Goal: Information Seeking & Learning: Learn about a topic

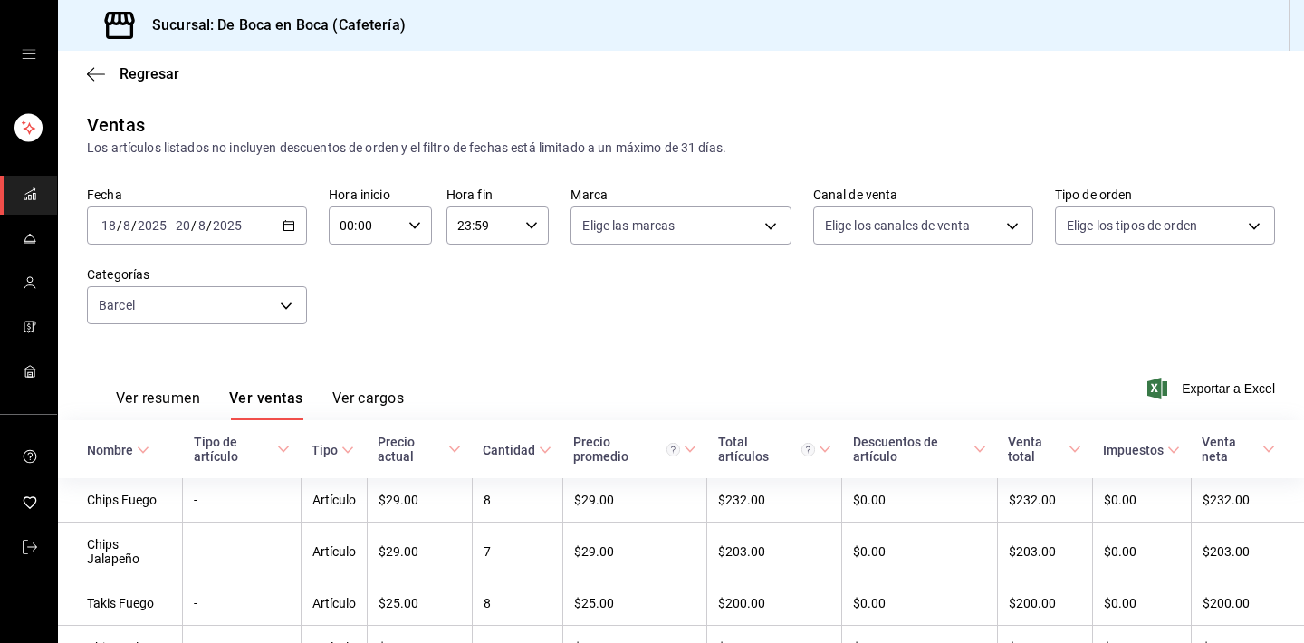
scroll to position [196, 0]
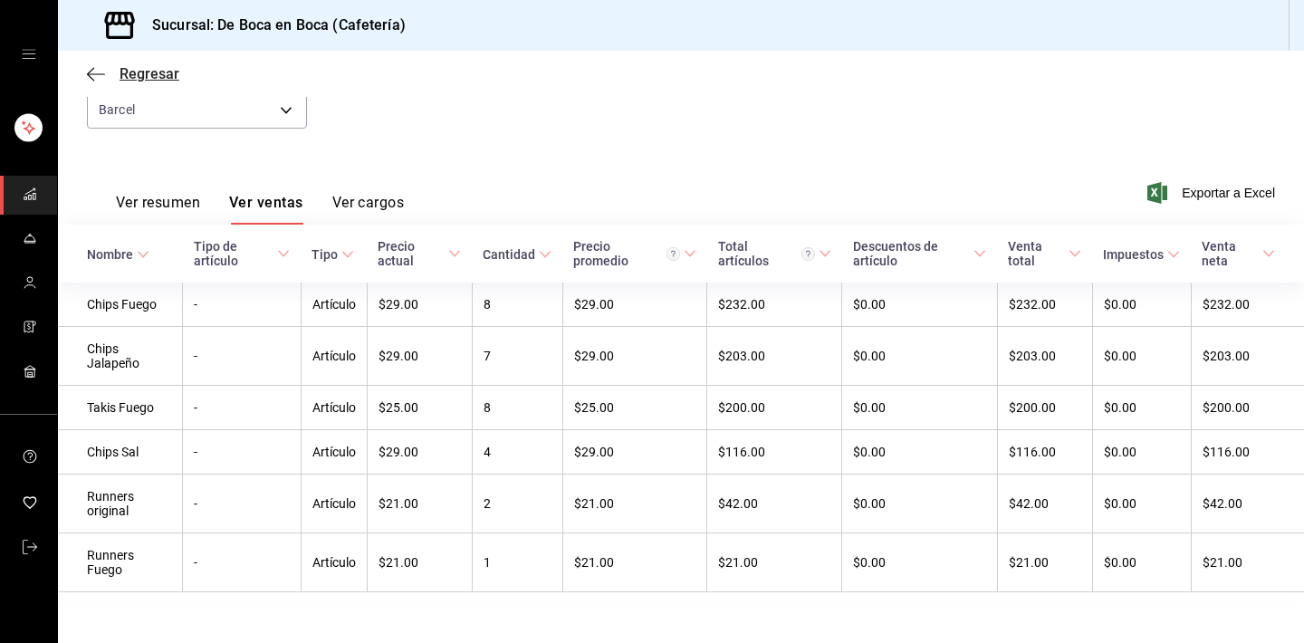
click at [131, 72] on span "Regresar" at bounding box center [150, 73] width 60 height 17
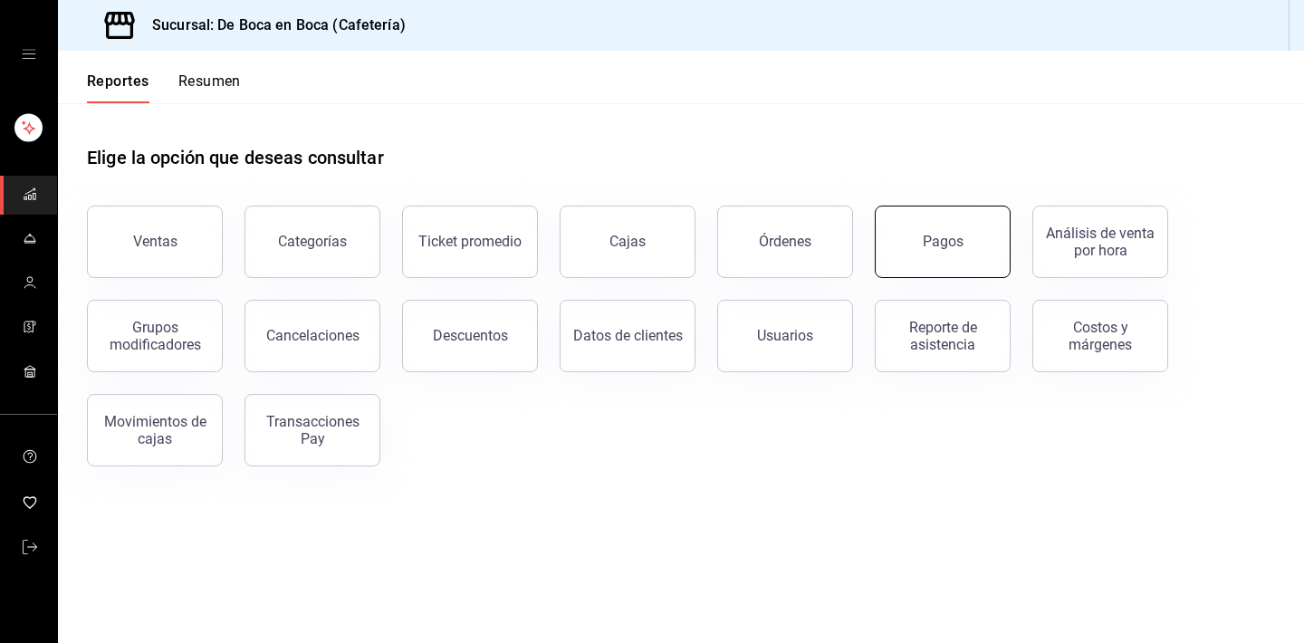
click at [898, 258] on button "Pagos" at bounding box center [943, 242] width 136 height 72
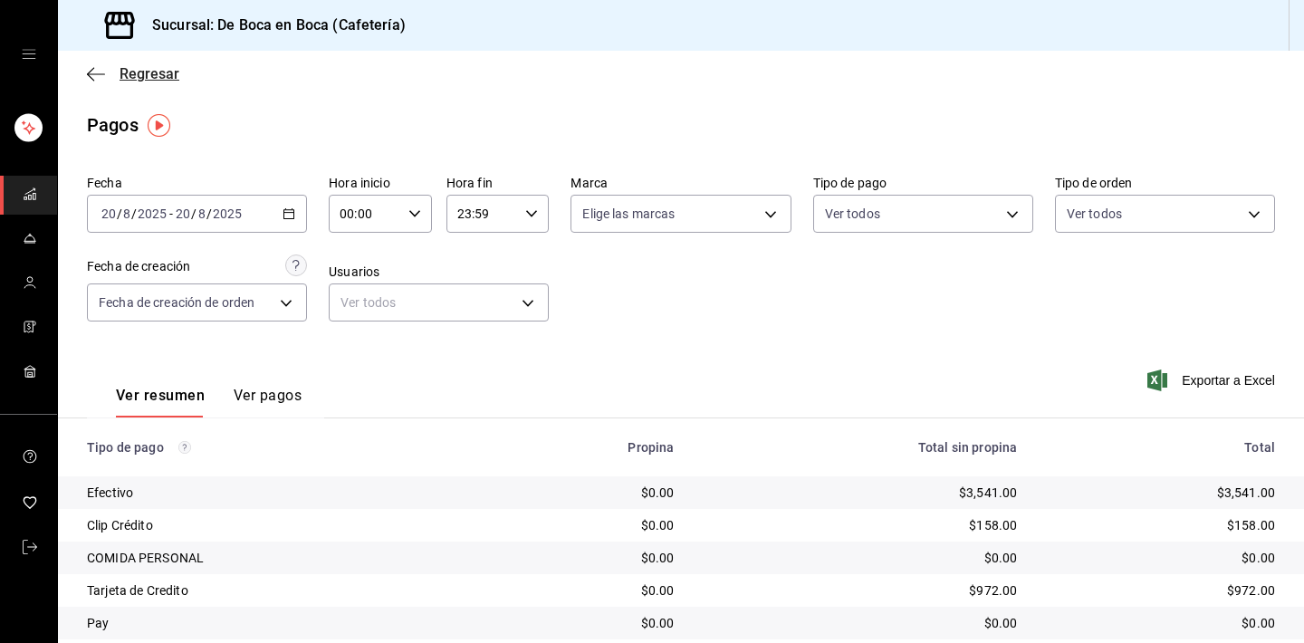
click at [137, 71] on span "Regresar" at bounding box center [150, 73] width 60 height 17
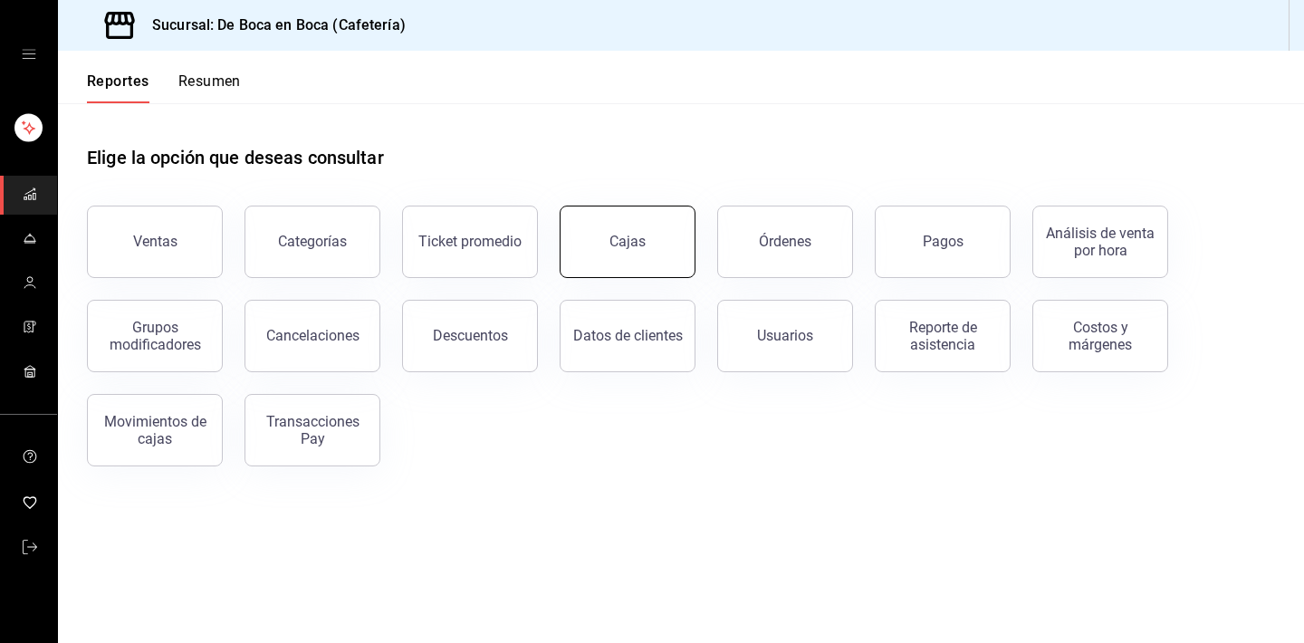
click at [612, 242] on div "Cajas" at bounding box center [628, 241] width 36 height 17
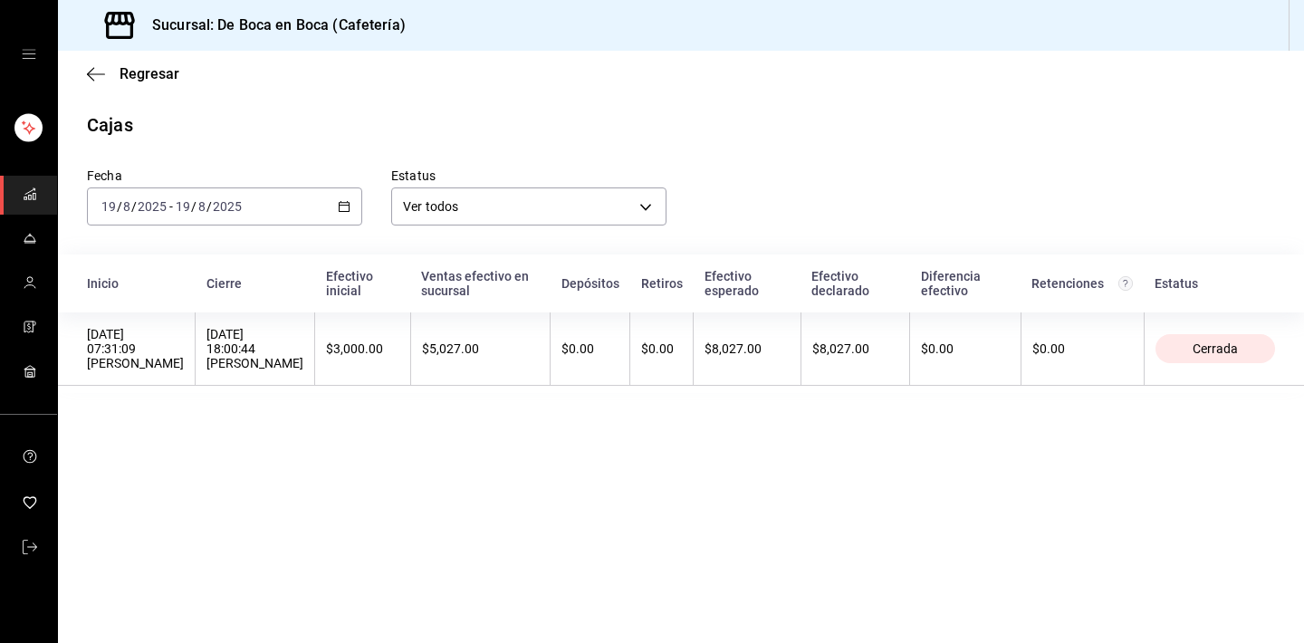
click at [178, 72] on div "Regresar" at bounding box center [681, 74] width 1246 height 46
click at [351, 219] on div "2025-08-19 19 / 8 / 2025 - 2025-08-19 19 / 8 / 2025" at bounding box center [224, 207] width 275 height 38
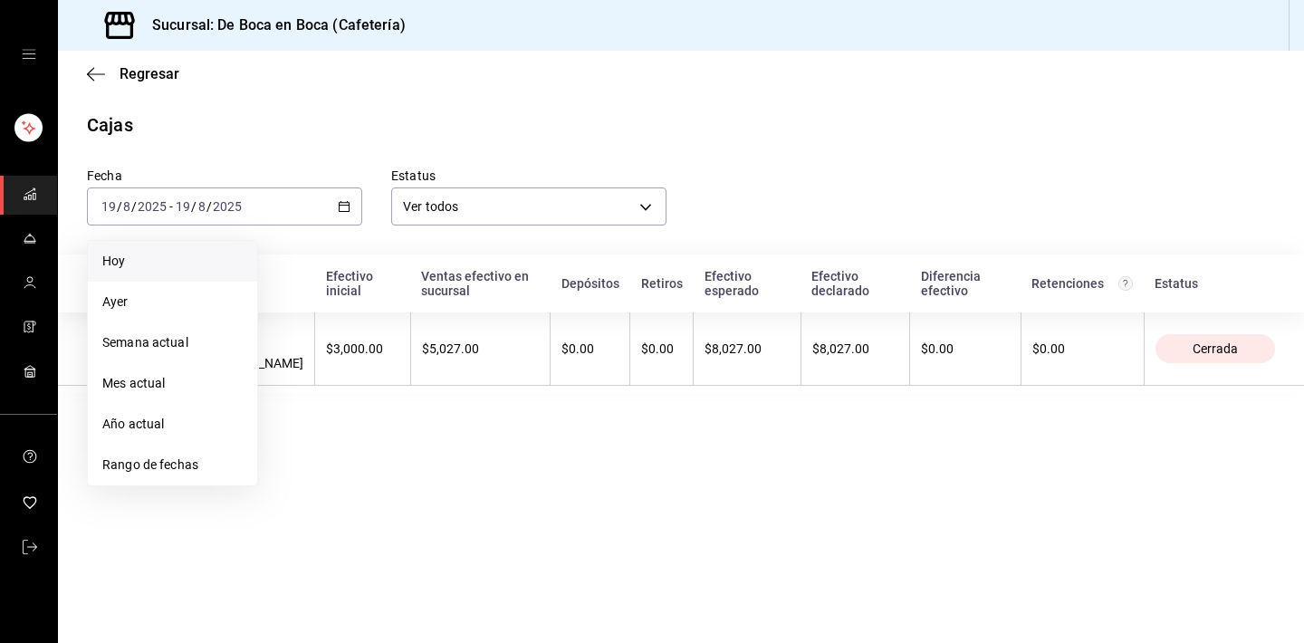
click at [168, 260] on span "Hoy" at bounding box center [172, 261] width 140 height 19
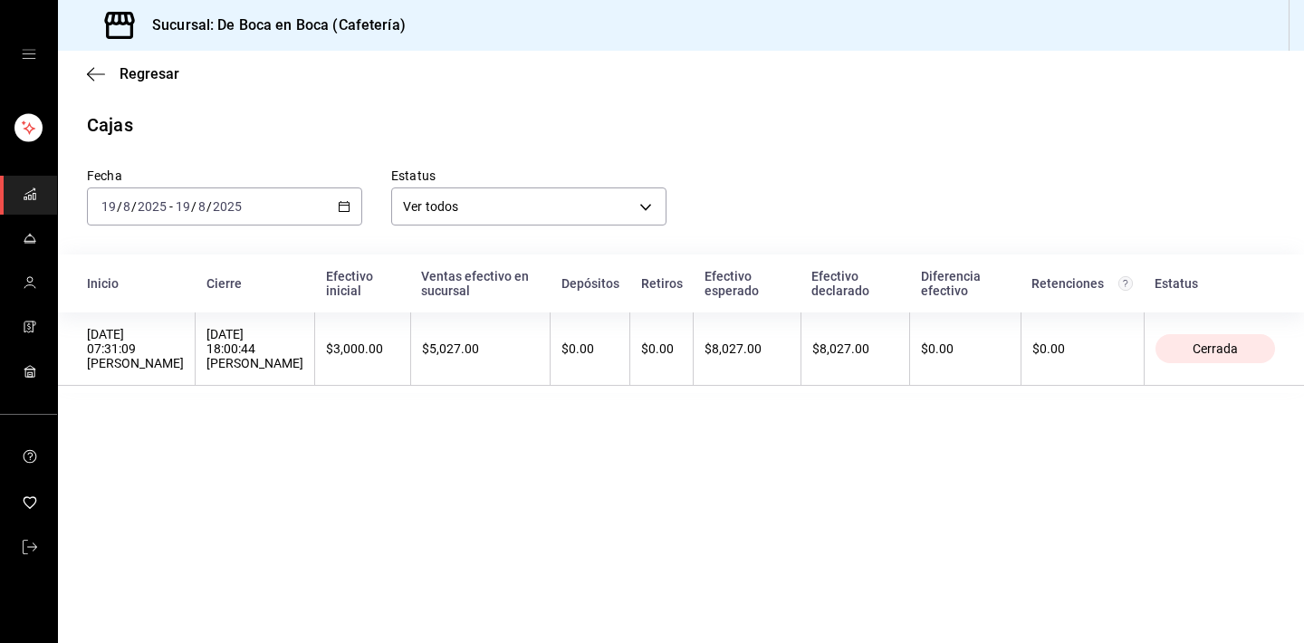
click at [22, 48] on icon "open drawer" at bounding box center [29, 54] width 14 height 14
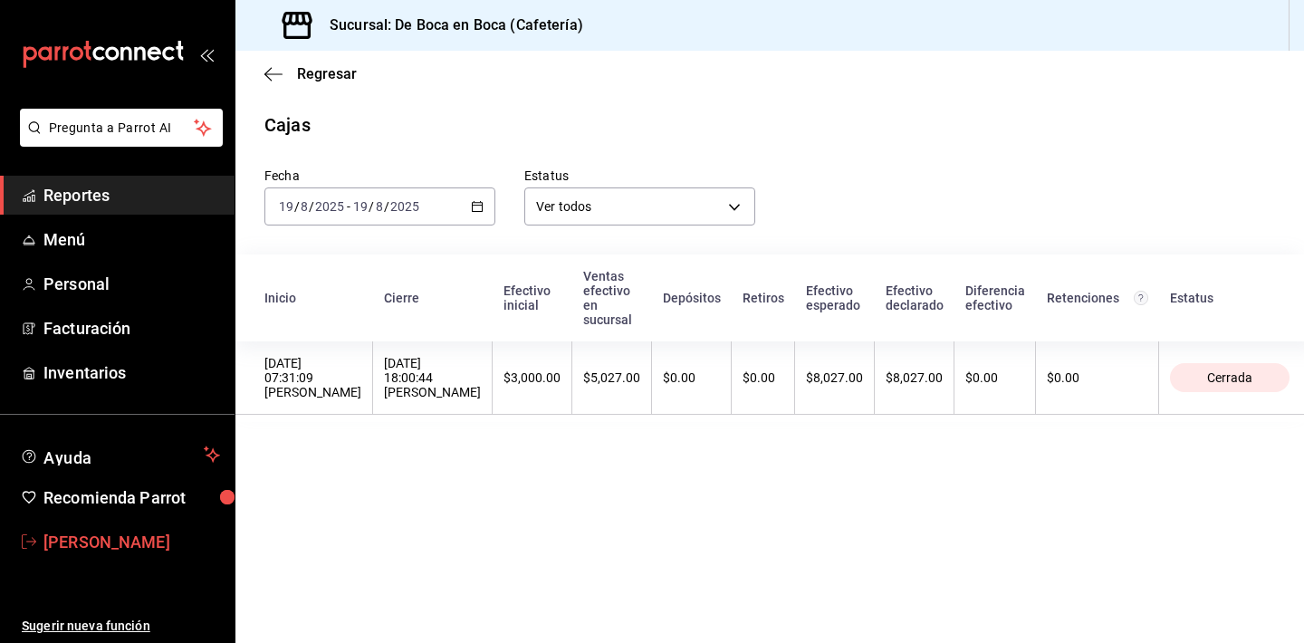
click at [133, 543] on span "[PERSON_NAME]" at bounding box center [131, 542] width 177 height 24
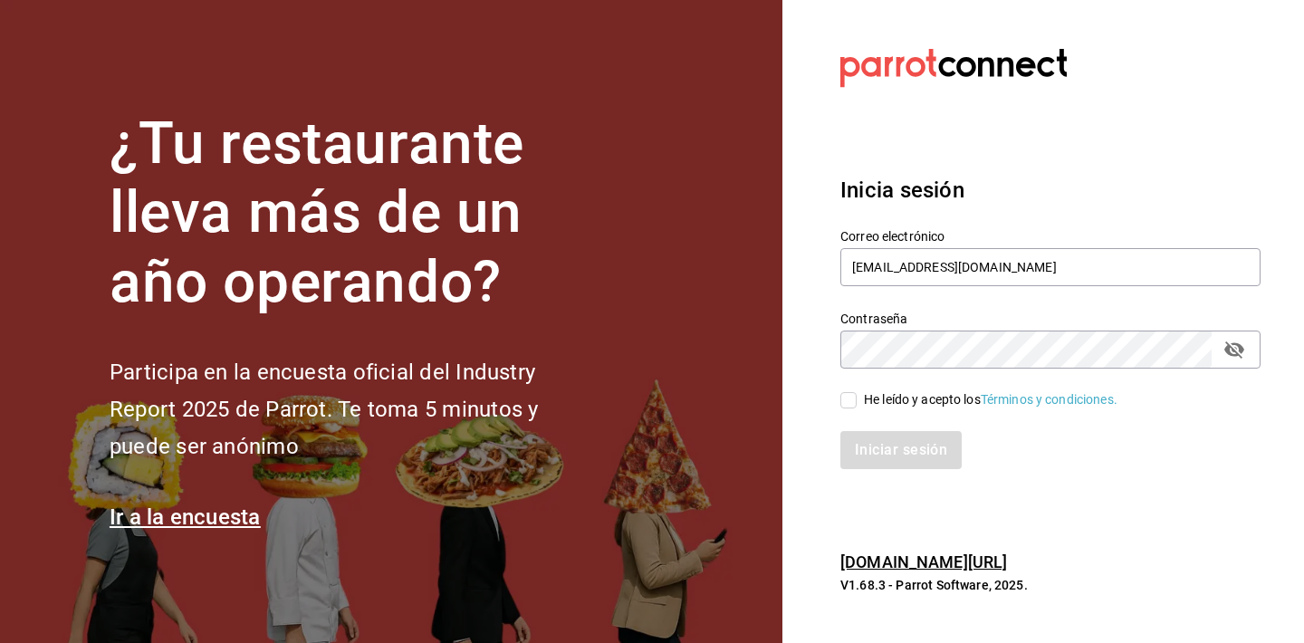
type input "gerente.esca.tepepan@debocaenboca.net"
click at [1066, 160] on div "Inicia sesión Correo electrónico gerente.esca.tepepan@debocaenboca.net Contrase…" at bounding box center [1051, 322] width 420 height 340
click at [929, 403] on div "He leído y acepto los Términos y condiciones." at bounding box center [991, 399] width 254 height 19
click at [857, 403] on input "He leído y acepto los Términos y condiciones." at bounding box center [849, 400] width 16 height 16
checkbox input "true"
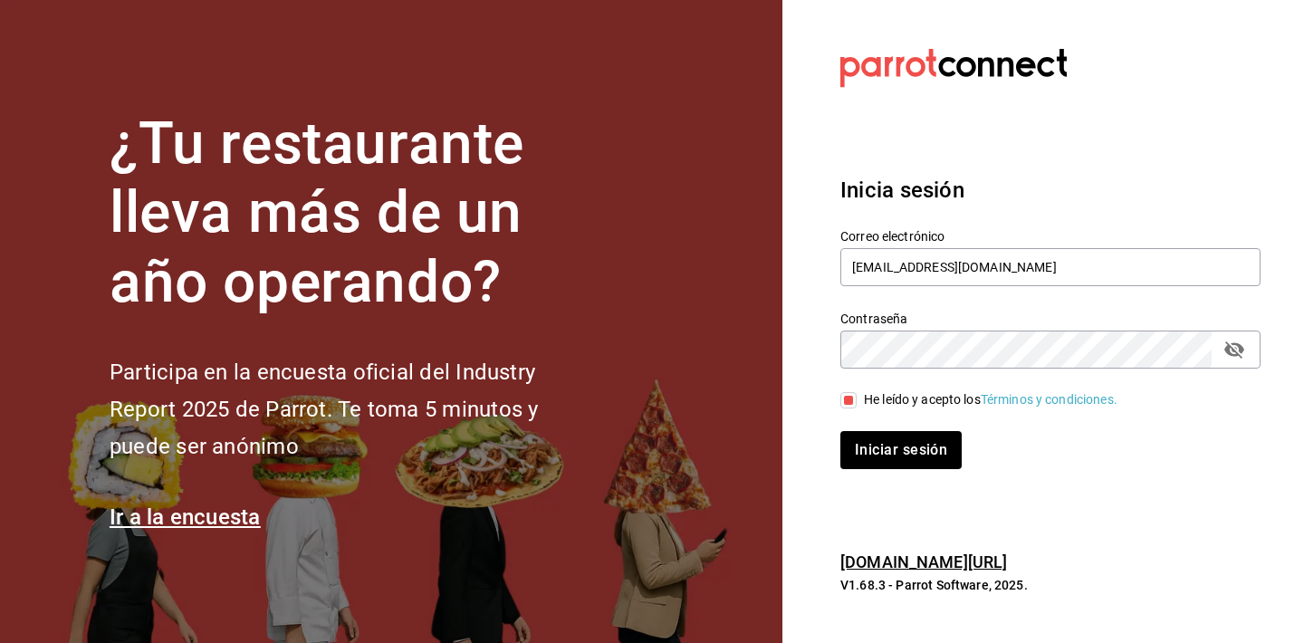
click at [1230, 355] on icon "passwordField" at bounding box center [1235, 350] width 22 height 22
click at [894, 458] on button "Iniciar sesión" at bounding box center [902, 450] width 123 height 38
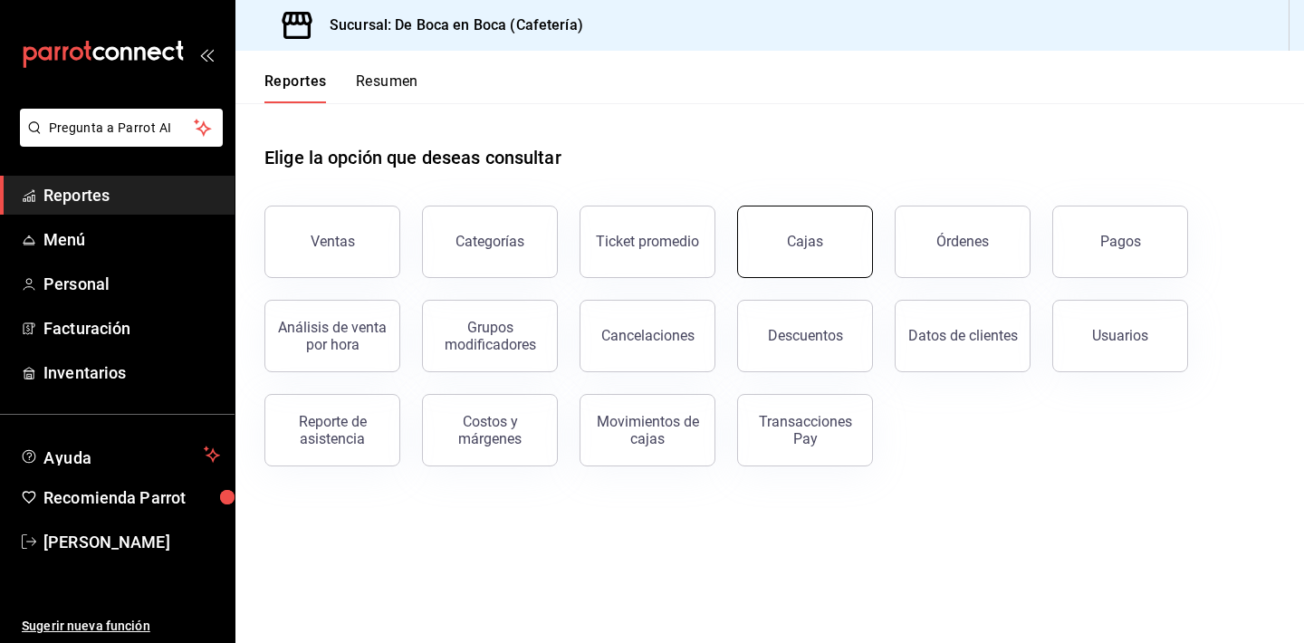
click at [815, 247] on div "Cajas" at bounding box center [805, 241] width 36 height 17
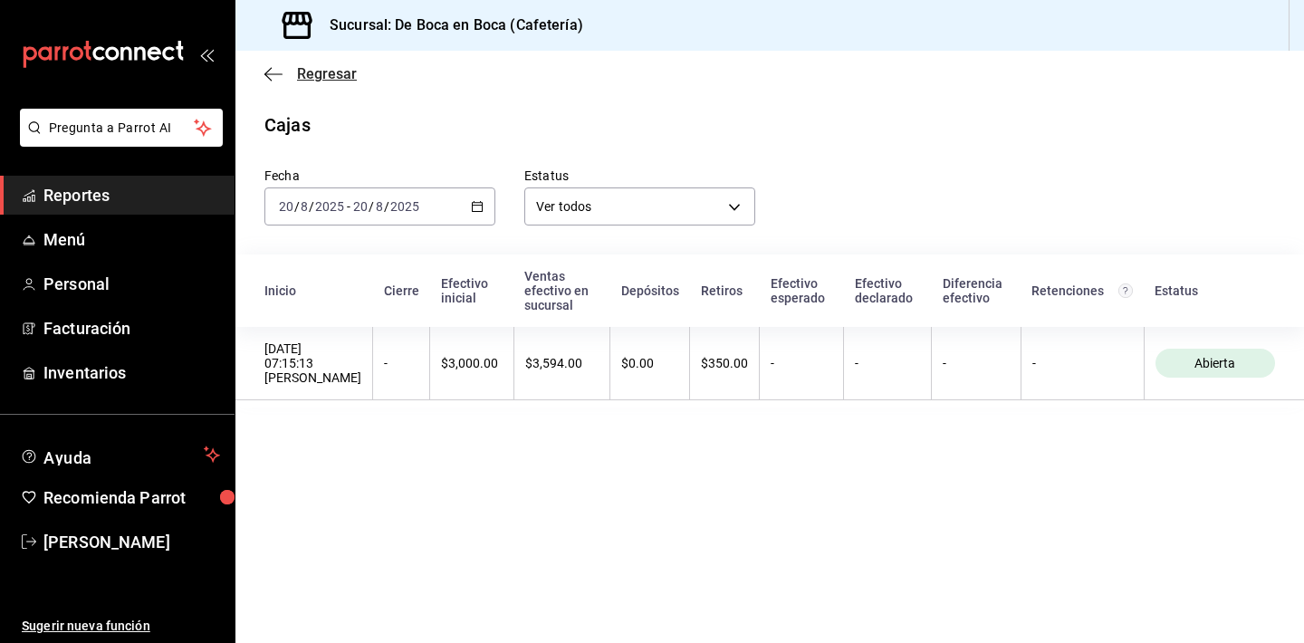
click at [315, 74] on span "Regresar" at bounding box center [327, 73] width 60 height 17
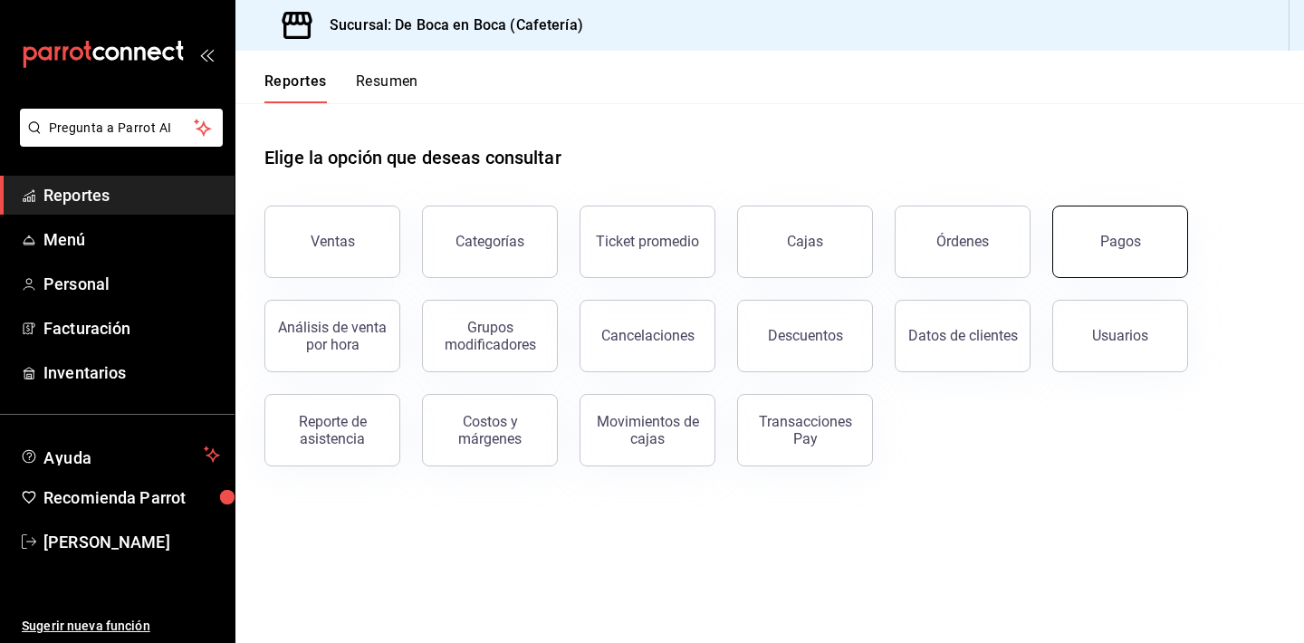
click at [1087, 249] on button "Pagos" at bounding box center [1121, 242] width 136 height 72
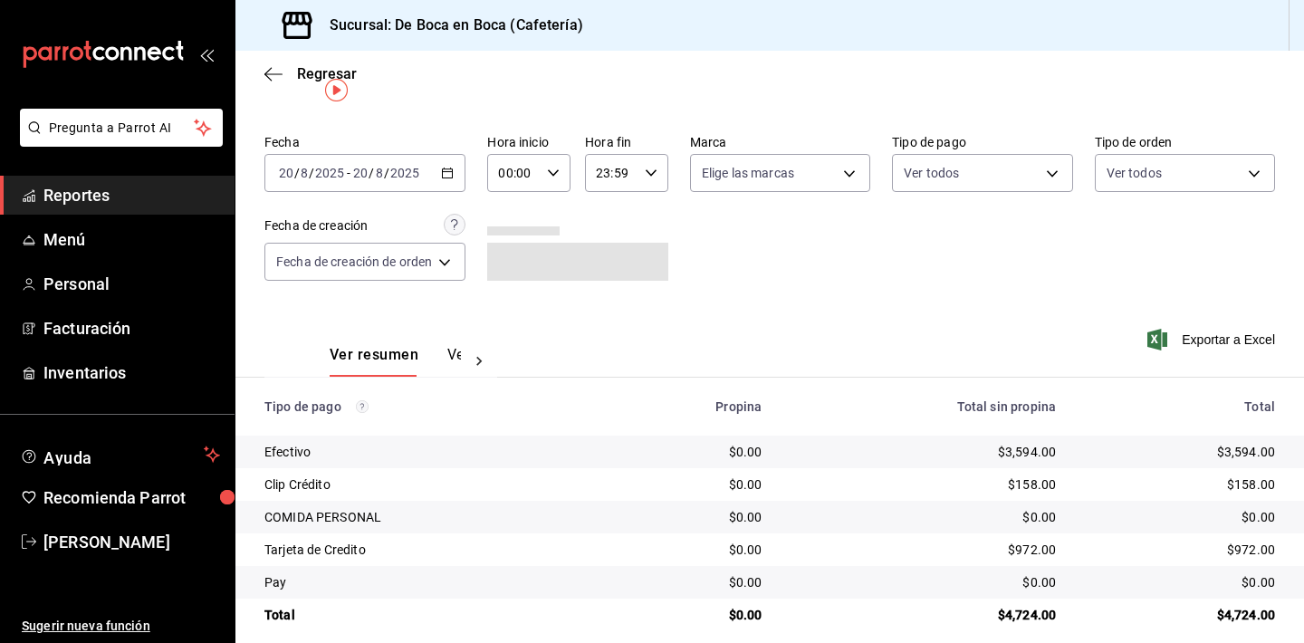
scroll to position [48, 0]
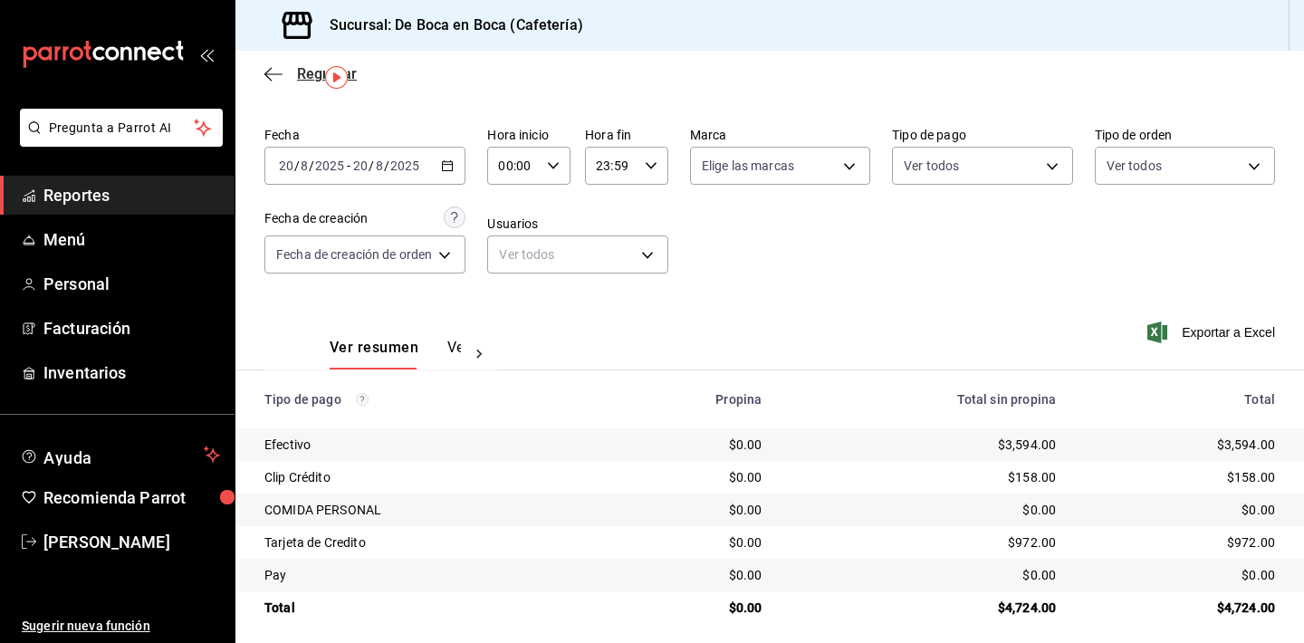
click at [307, 75] on span "Regresar" at bounding box center [327, 73] width 60 height 17
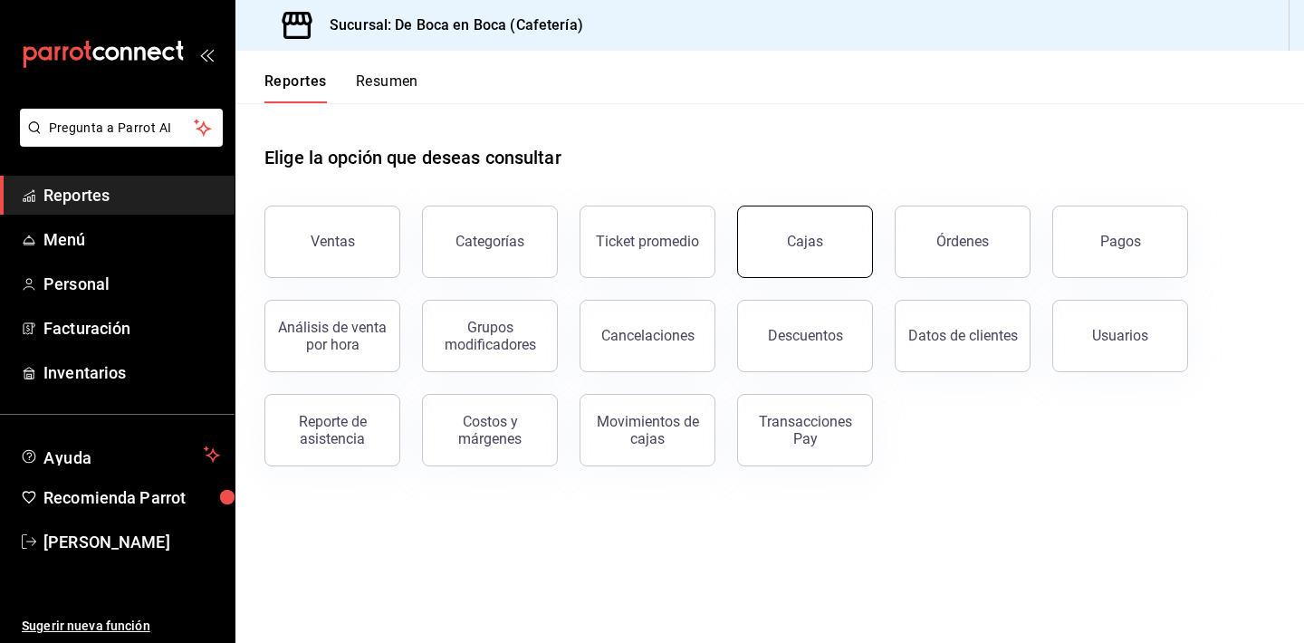
click at [852, 237] on button "Cajas" at bounding box center [805, 242] width 136 height 72
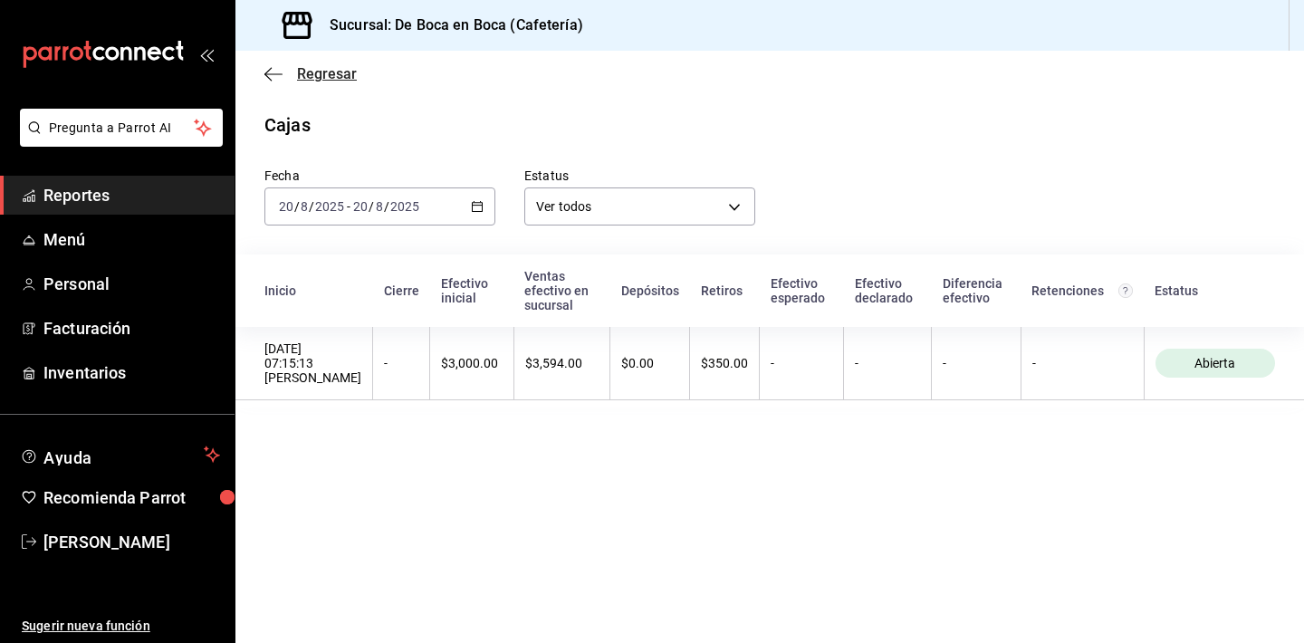
click at [326, 78] on span "Regresar" at bounding box center [327, 73] width 60 height 17
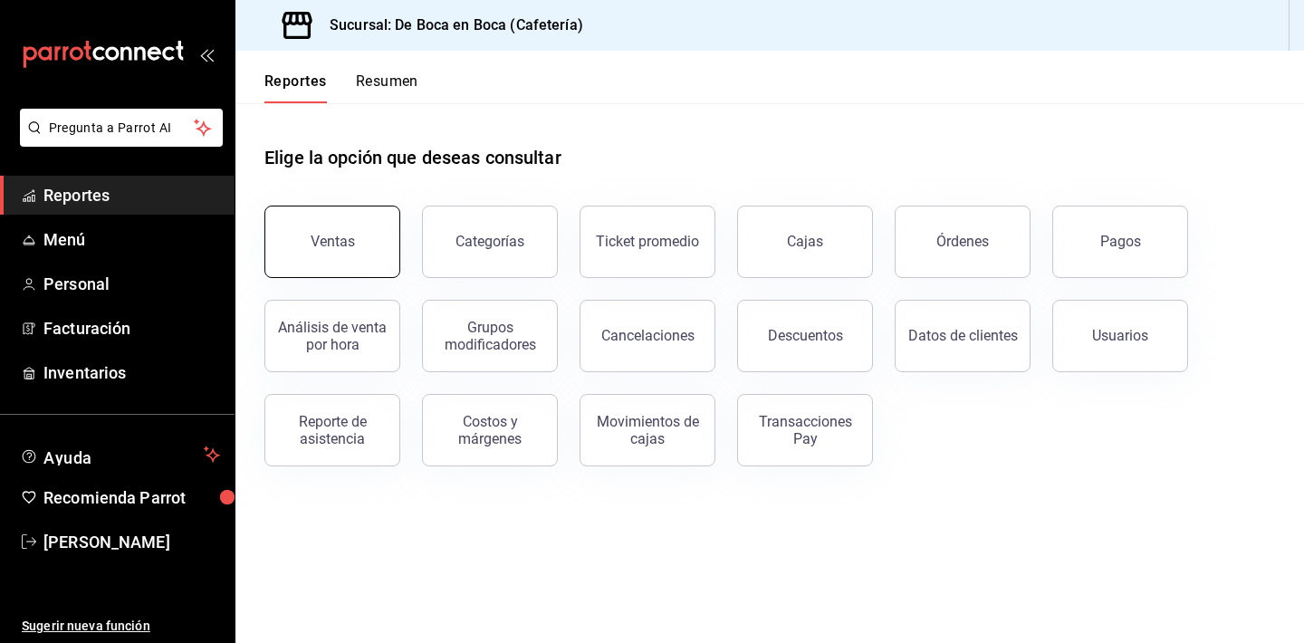
click at [345, 228] on button "Ventas" at bounding box center [332, 242] width 136 height 72
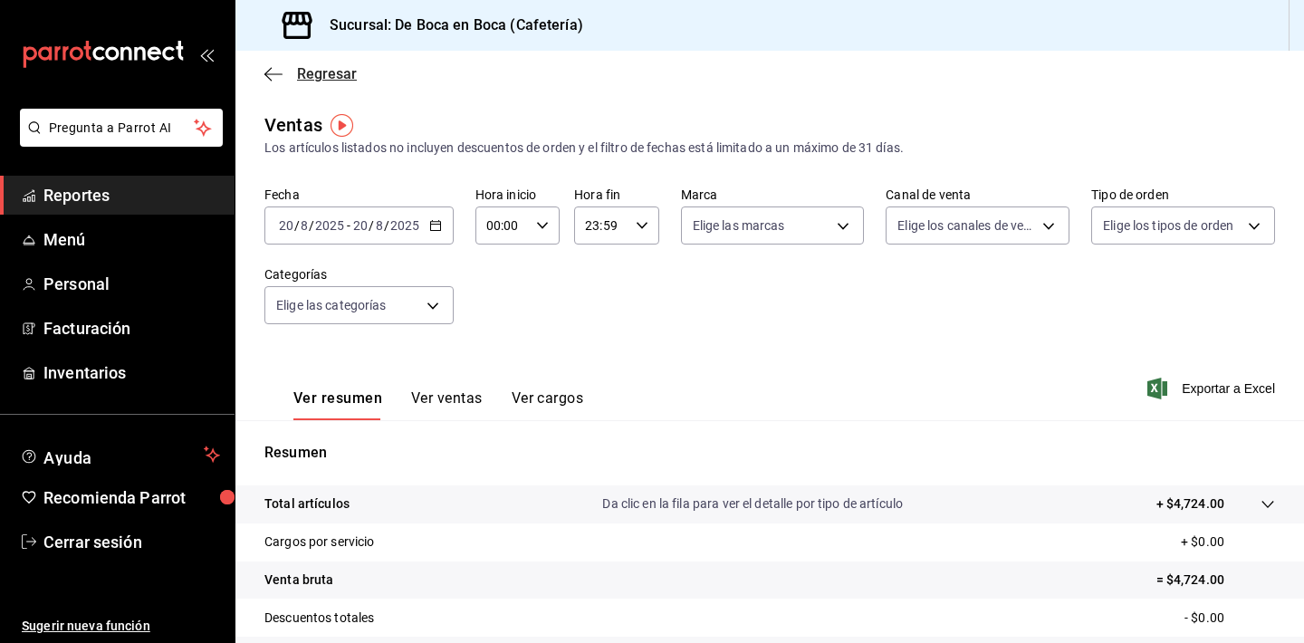
click at [337, 76] on span "Regresar" at bounding box center [327, 73] width 60 height 17
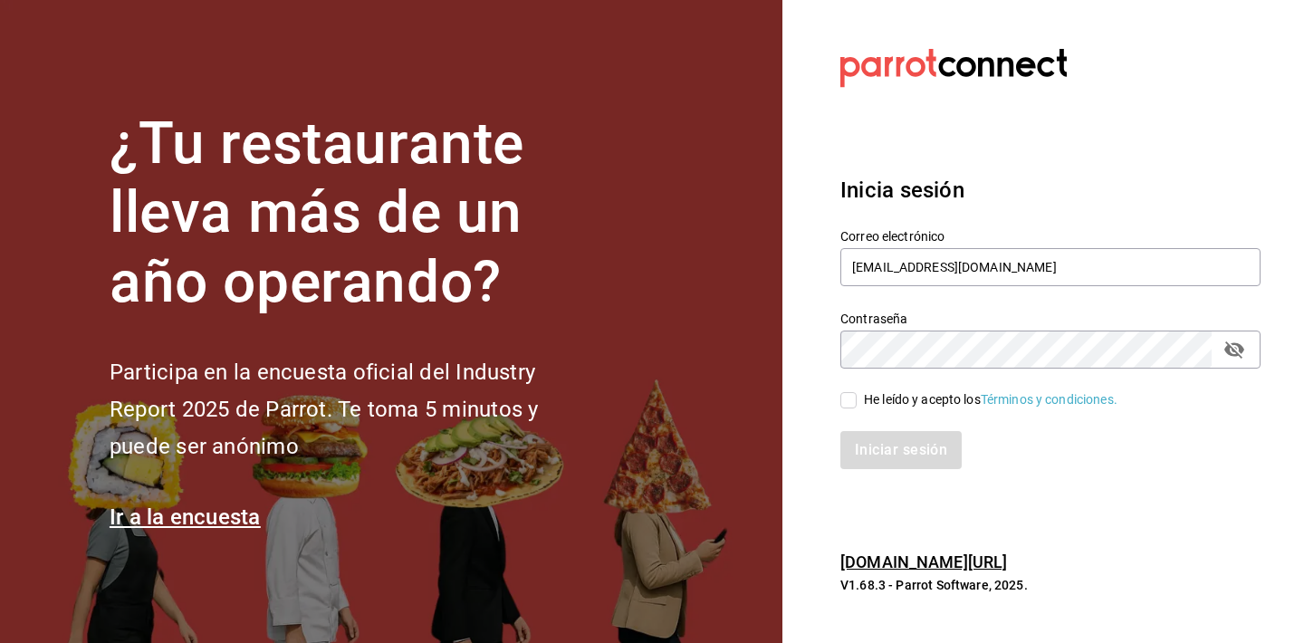
type input "[EMAIL_ADDRESS][DOMAIN_NAME]"
click at [1024, 232] on label "Correo electrónico" at bounding box center [1051, 235] width 420 height 13
click at [1246, 359] on button "passwordField" at bounding box center [1234, 349] width 31 height 31
click at [845, 399] on input "He leído y acepto los Términos y condiciones." at bounding box center [849, 400] width 16 height 16
checkbox input "true"
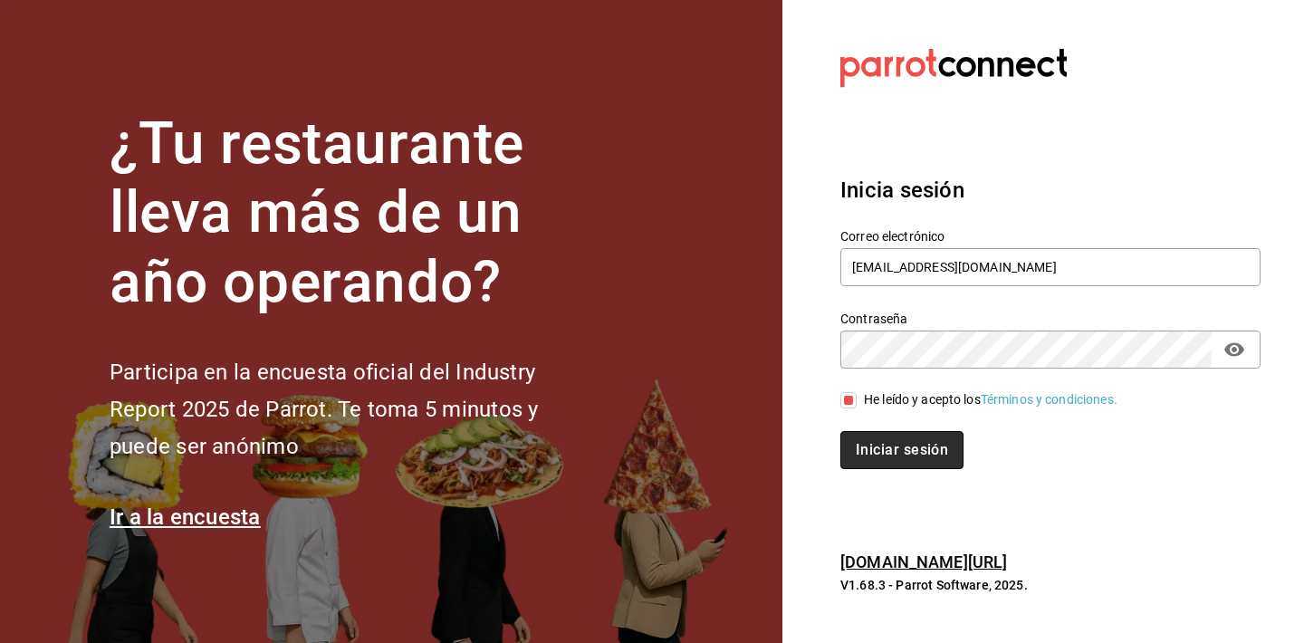
click at [863, 449] on button "Iniciar sesión" at bounding box center [902, 450] width 123 height 38
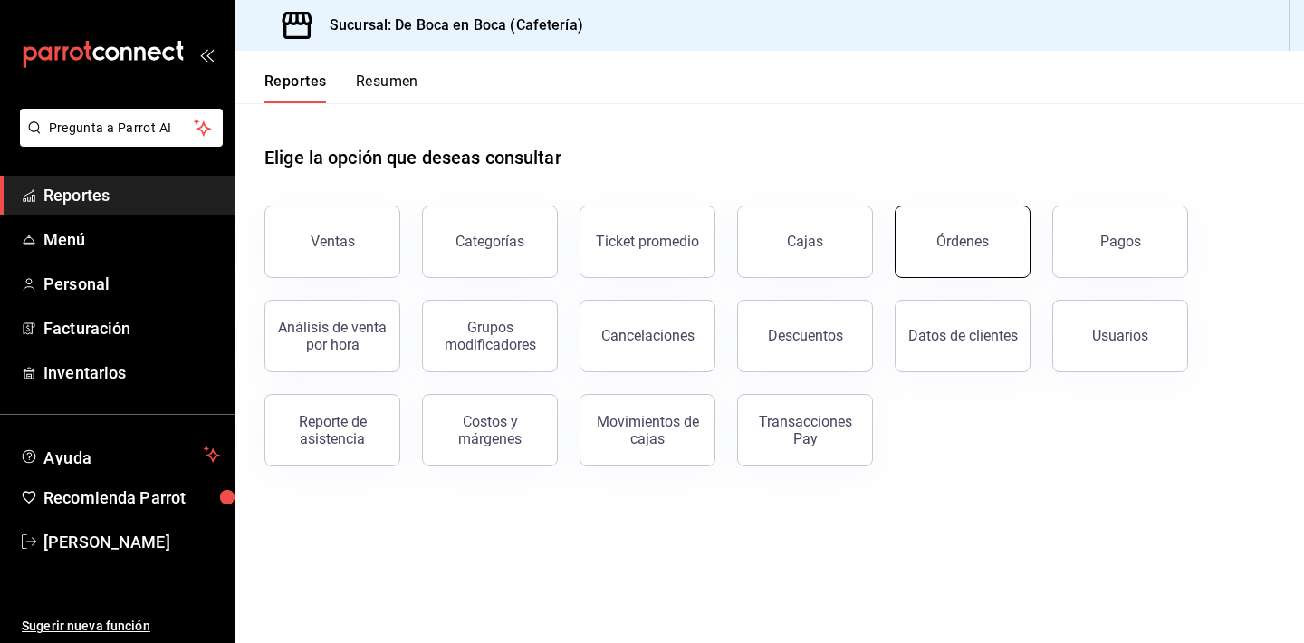
click at [924, 241] on button "Órdenes" at bounding box center [963, 242] width 136 height 72
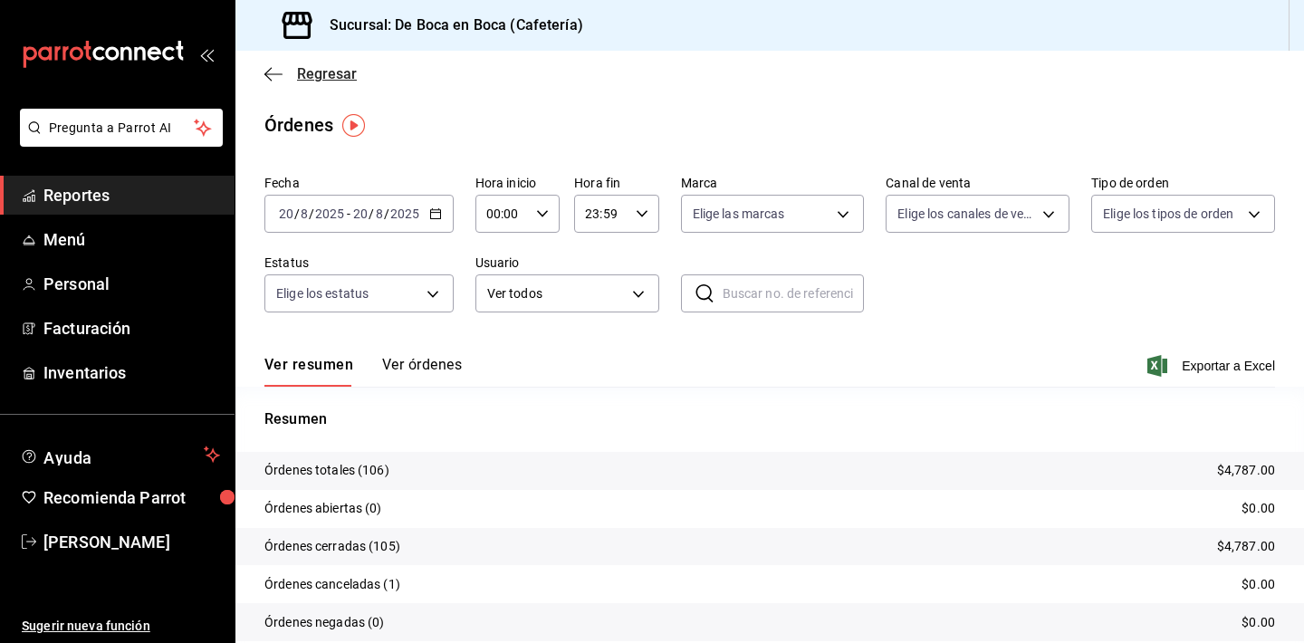
click at [307, 80] on span "Regresar" at bounding box center [327, 73] width 60 height 17
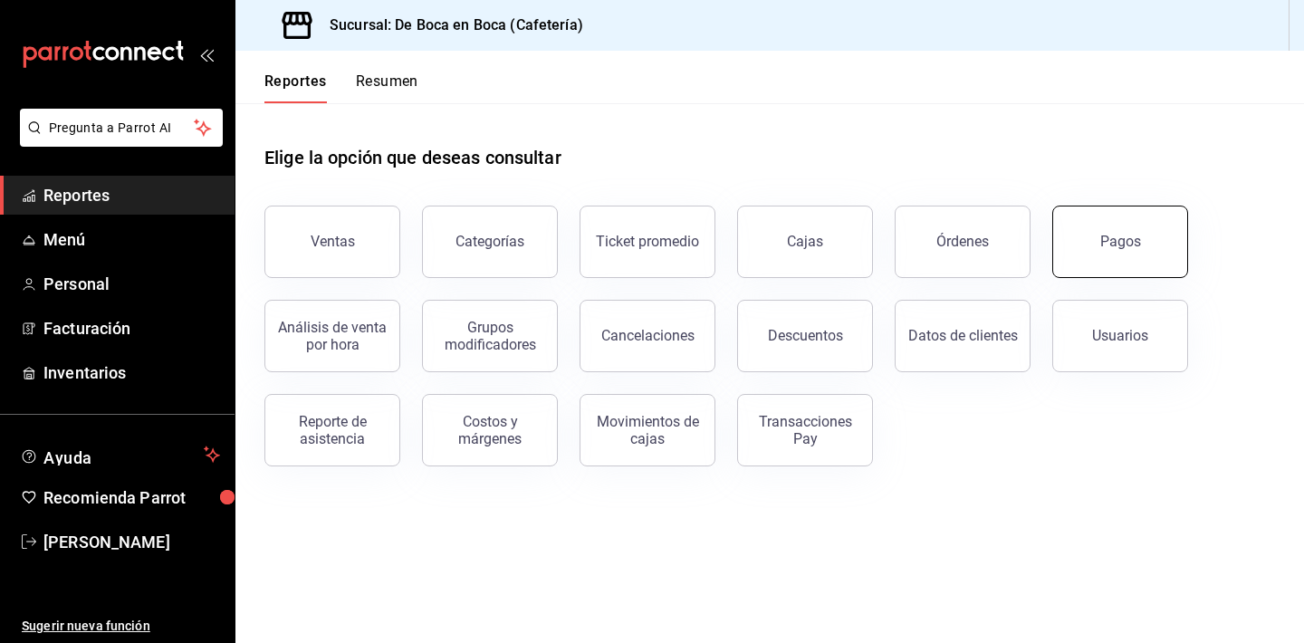
click at [1136, 239] on div "Pagos" at bounding box center [1121, 241] width 41 height 17
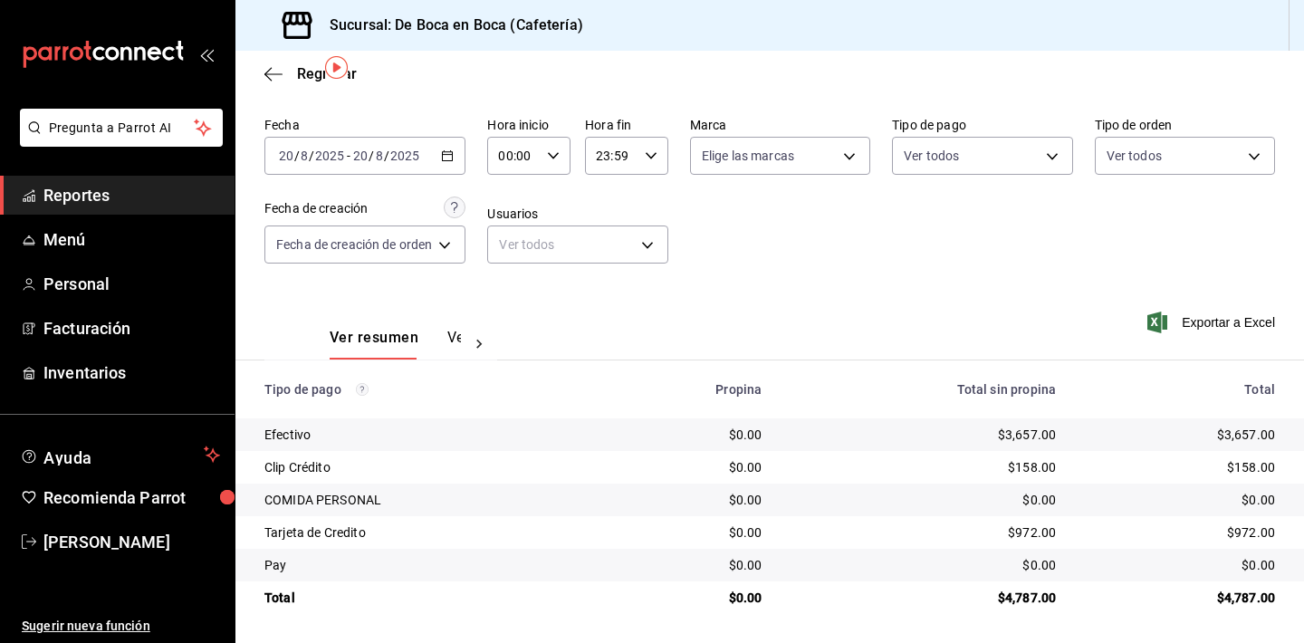
scroll to position [58, 0]
click at [303, 75] on span "Regresar" at bounding box center [327, 73] width 60 height 17
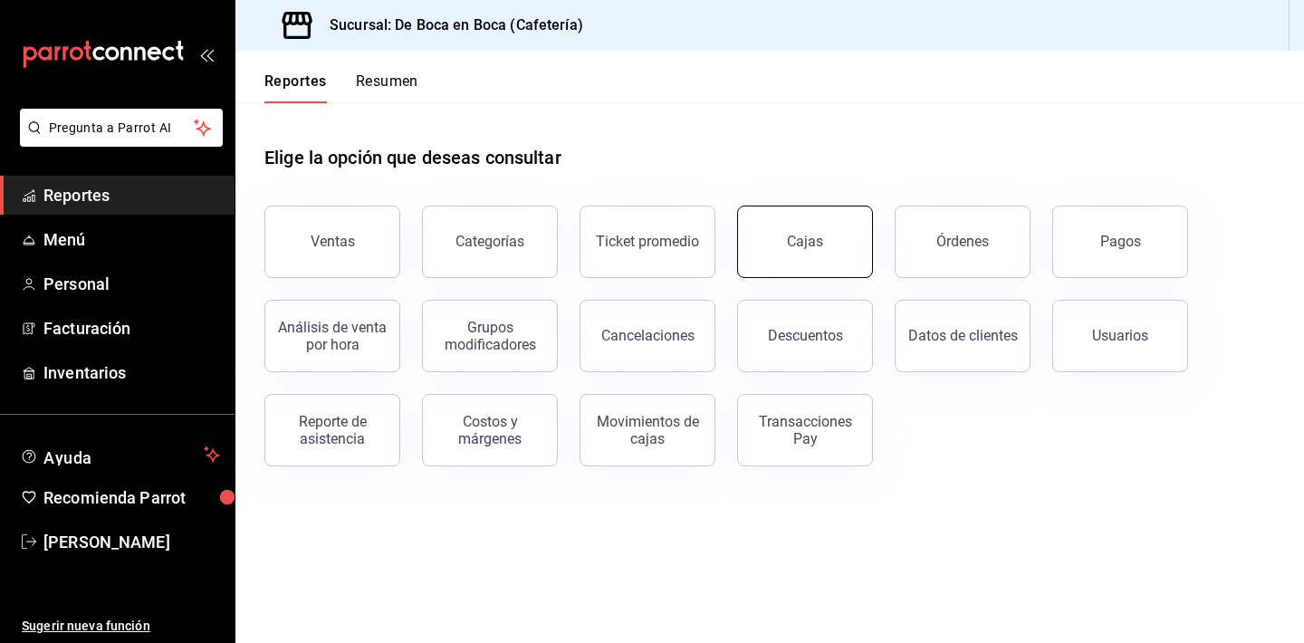
click at [832, 264] on button "Cajas" at bounding box center [805, 242] width 136 height 72
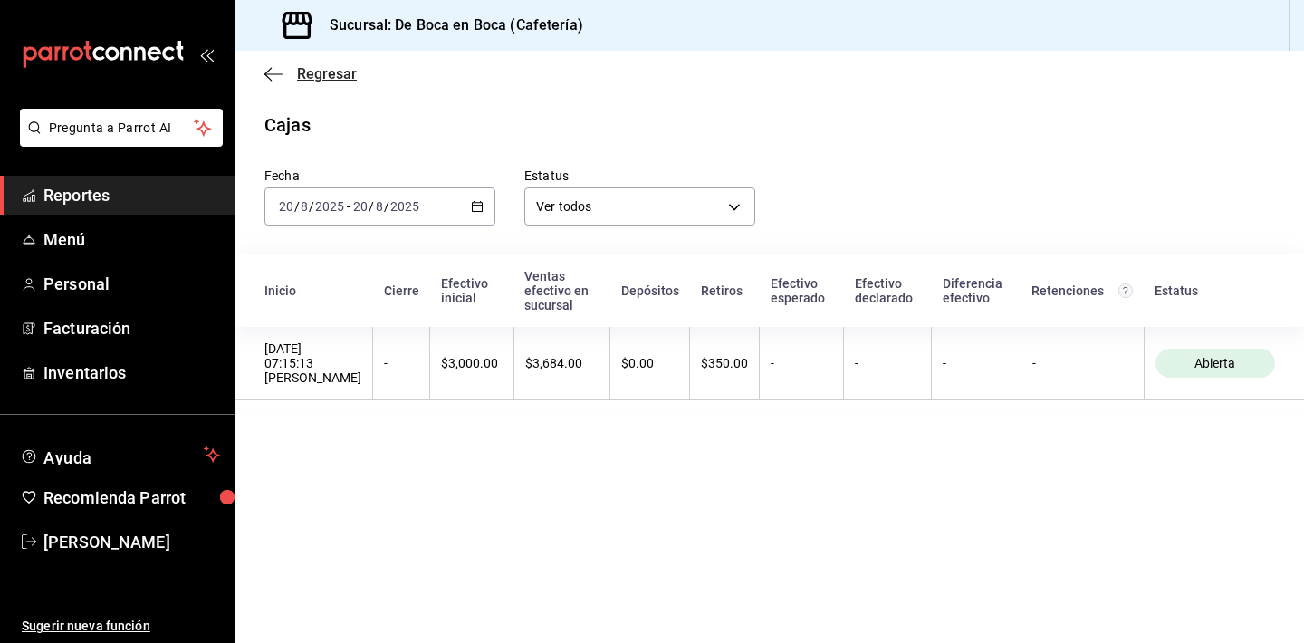
click at [316, 73] on span "Regresar" at bounding box center [327, 73] width 60 height 17
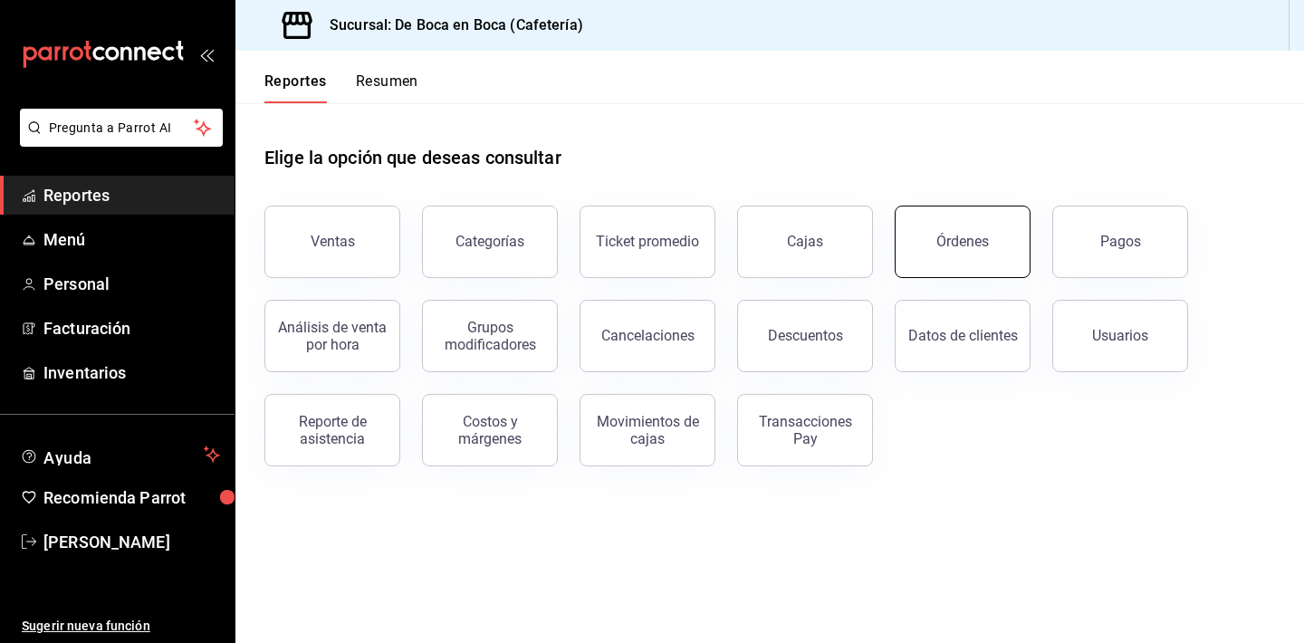
click at [963, 223] on button "Órdenes" at bounding box center [963, 242] width 136 height 72
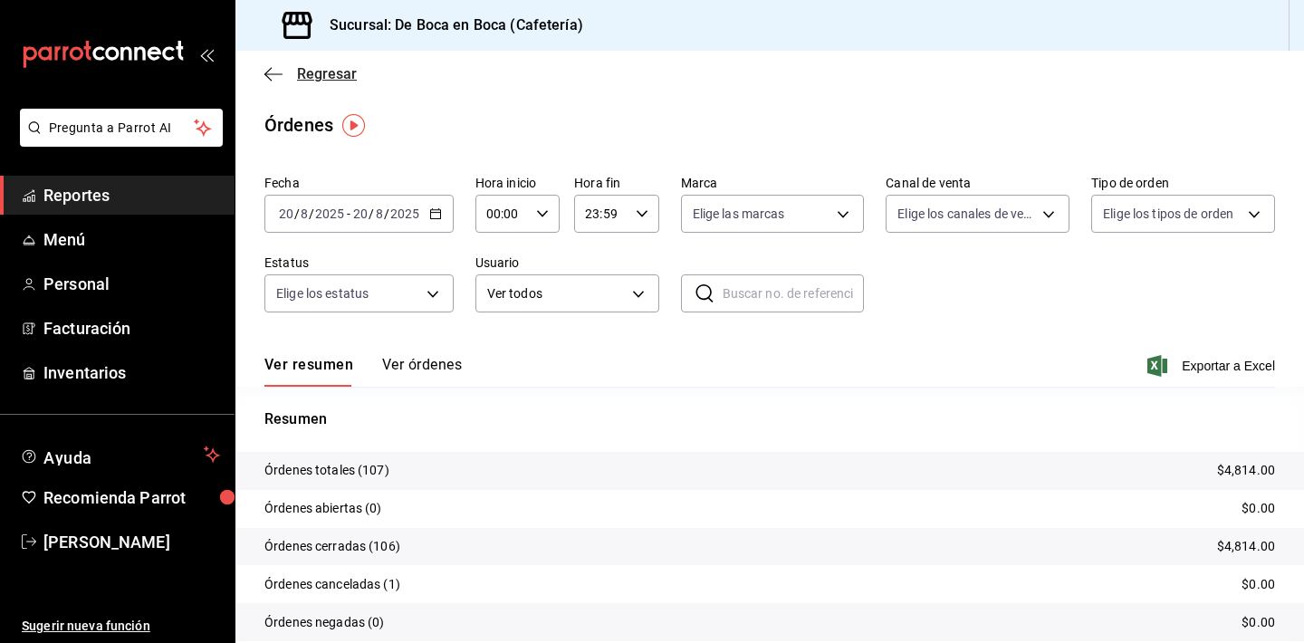
click at [327, 72] on span "Regresar" at bounding box center [327, 73] width 60 height 17
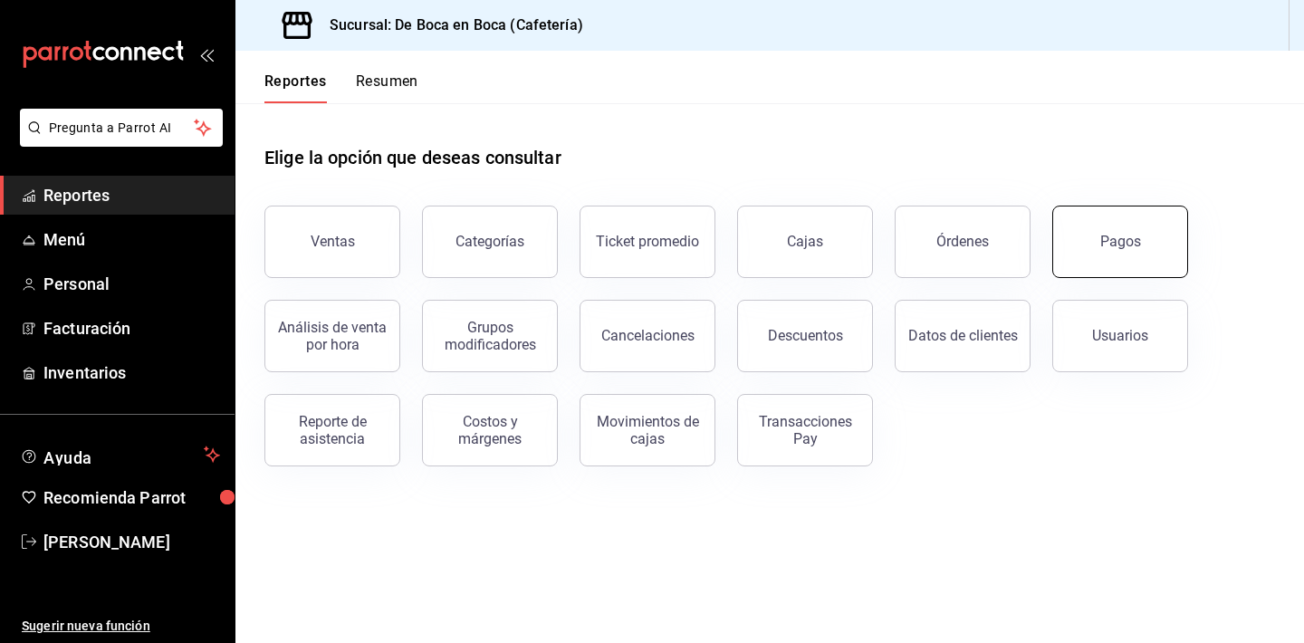
click at [1144, 235] on button "Pagos" at bounding box center [1121, 242] width 136 height 72
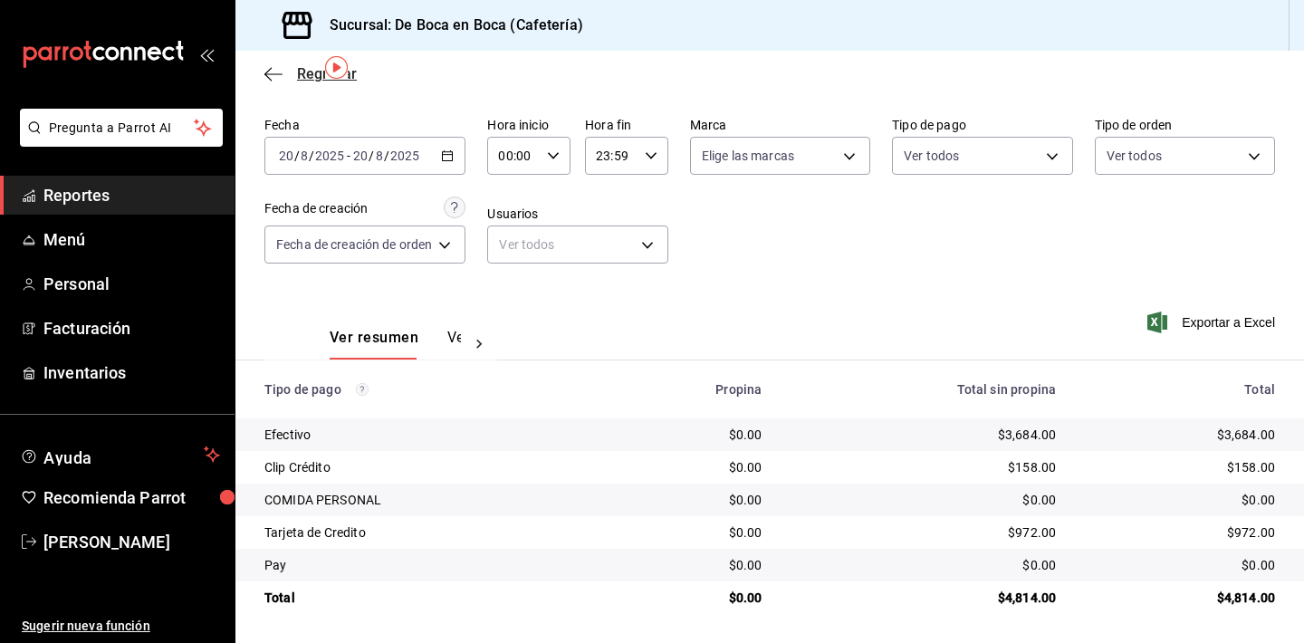
click at [297, 72] on span "Regresar" at bounding box center [327, 73] width 60 height 17
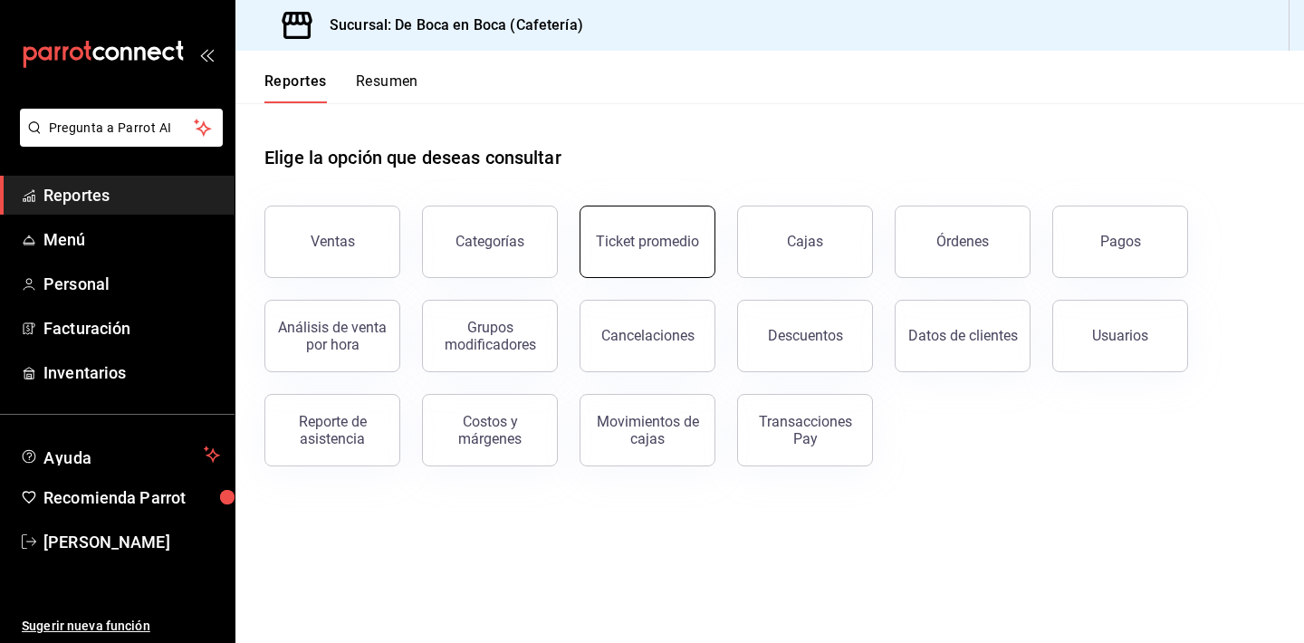
click at [661, 246] on div "Ticket promedio" at bounding box center [647, 241] width 103 height 17
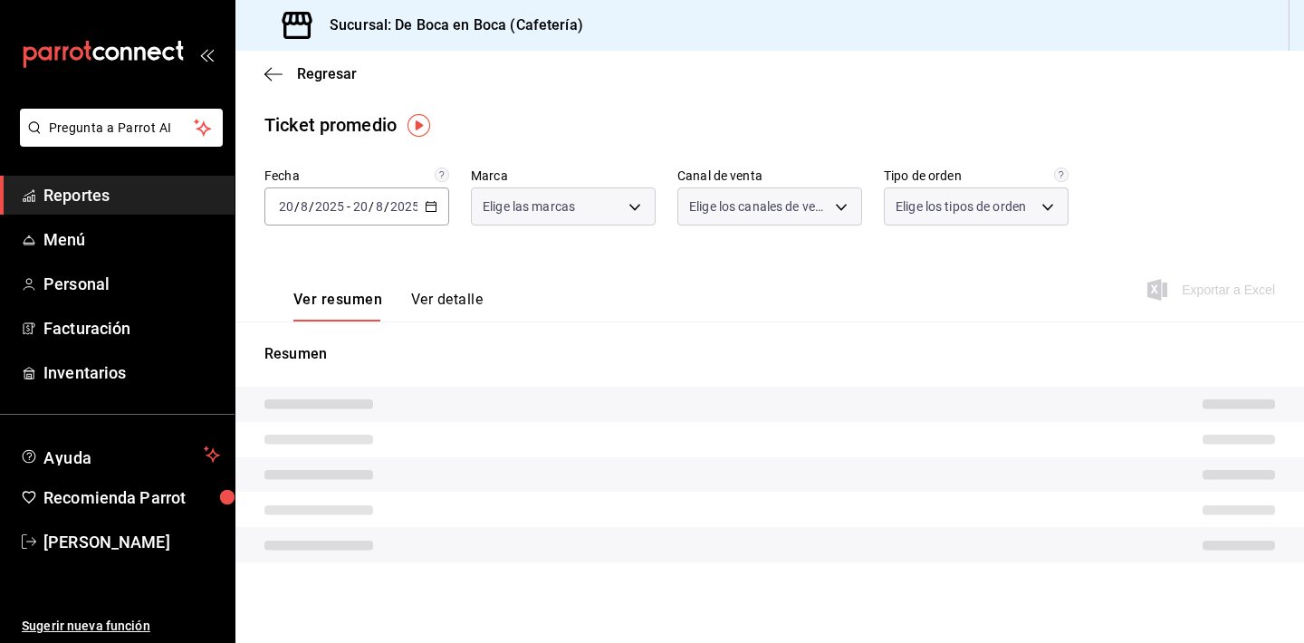
type input "4eab8db2-e1dc-4fb3-9b1f-7fa82010a4f3"
type input "PARROT,UBER_EATS,RAPPI,DIDI_FOOD,ONLINE"
type input "61aa6ed0-89e8-4ade-ab8f-9d5a6c3a5d55,64c7675a-ad12-4e92-a92e-381dad39d6f0,EXTER…"
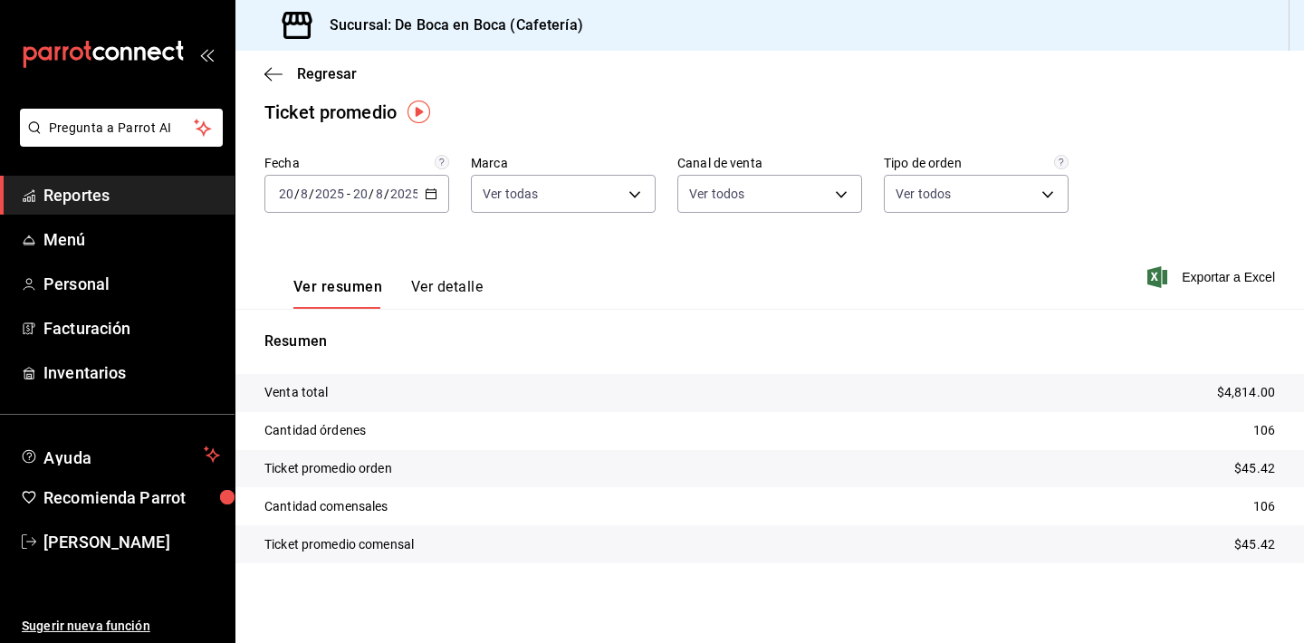
scroll to position [13, 0]
click at [314, 73] on span "Regresar" at bounding box center [327, 73] width 60 height 17
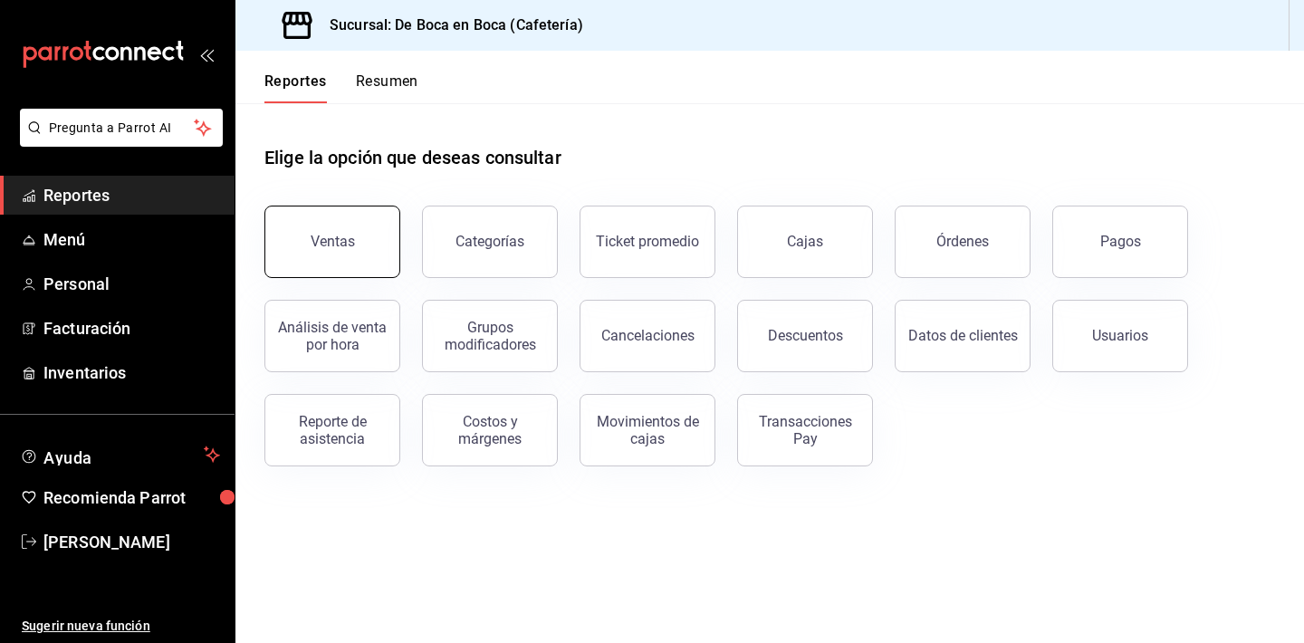
click at [364, 228] on button "Ventas" at bounding box center [332, 242] width 136 height 72
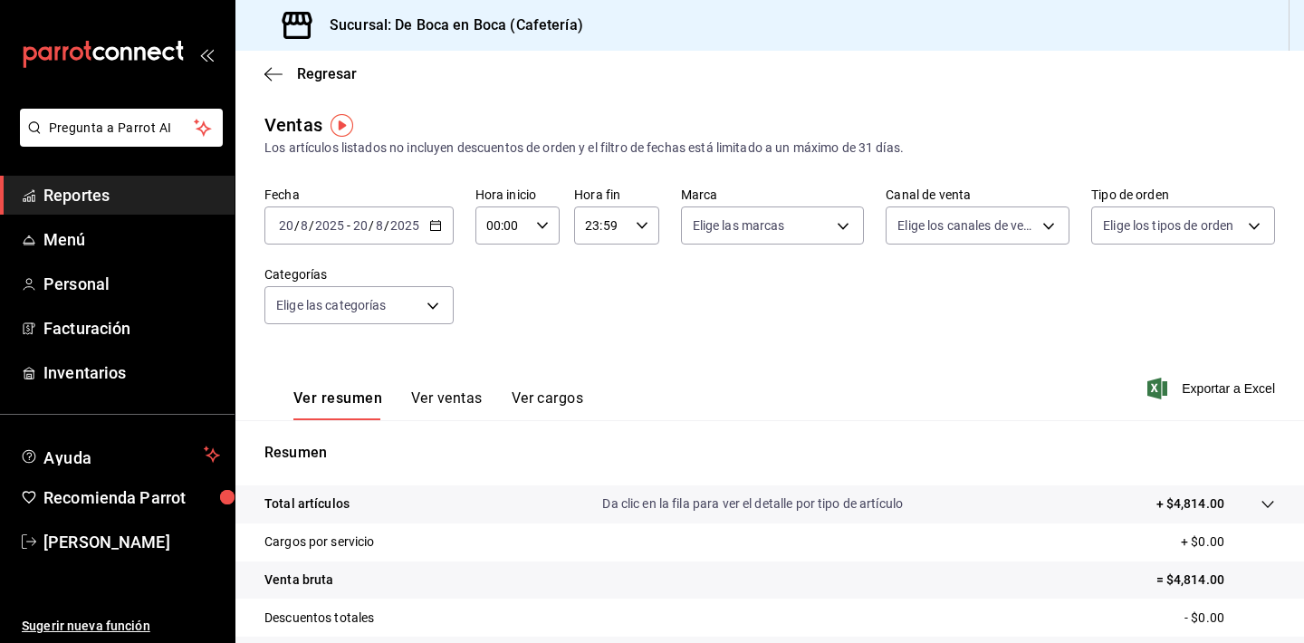
click at [448, 405] on button "Ver ventas" at bounding box center [447, 404] width 72 height 31
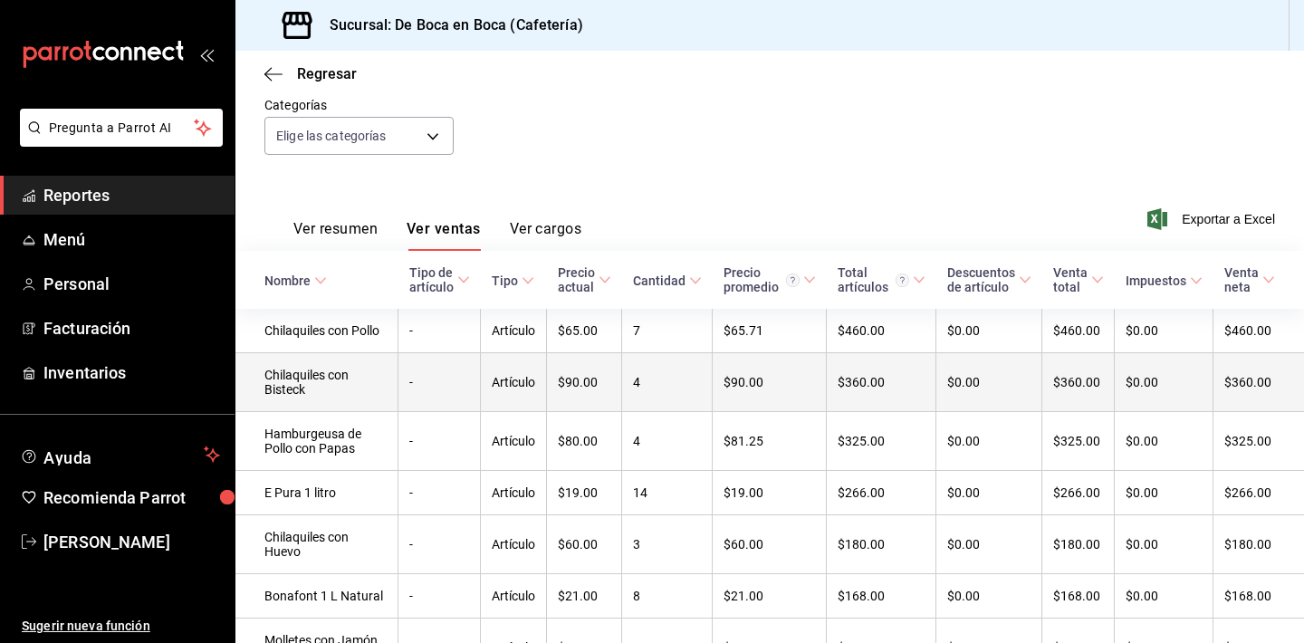
scroll to position [169, 0]
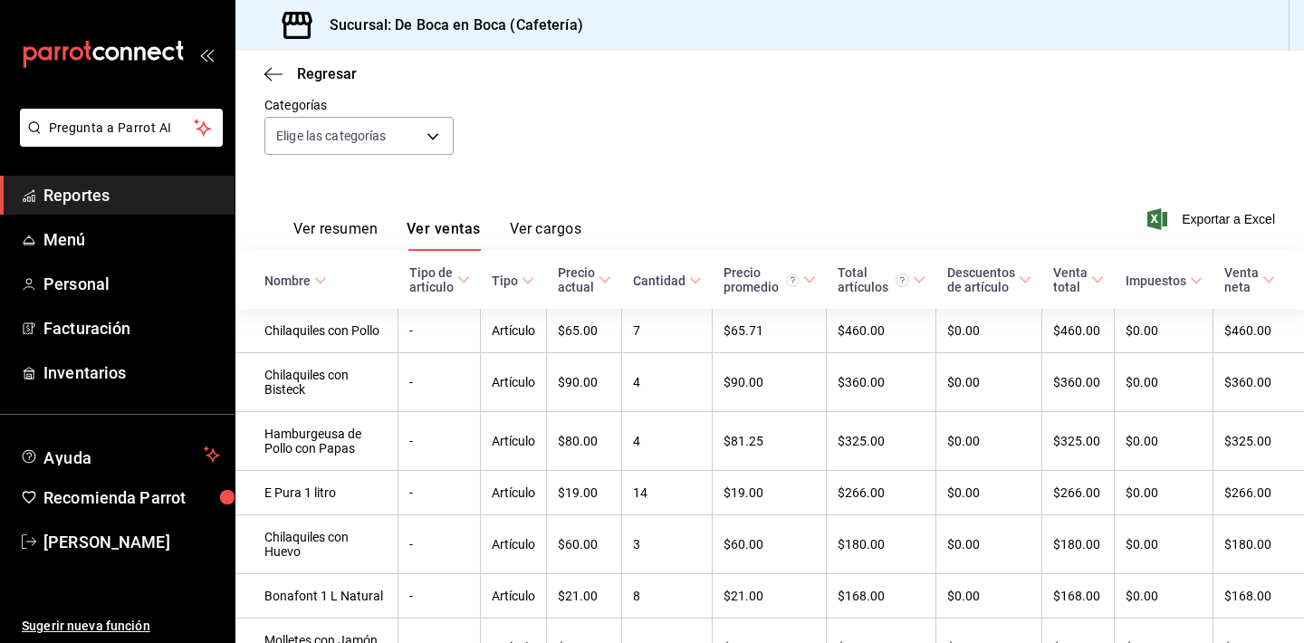
click at [675, 283] on div "Cantidad" at bounding box center [659, 281] width 53 height 14
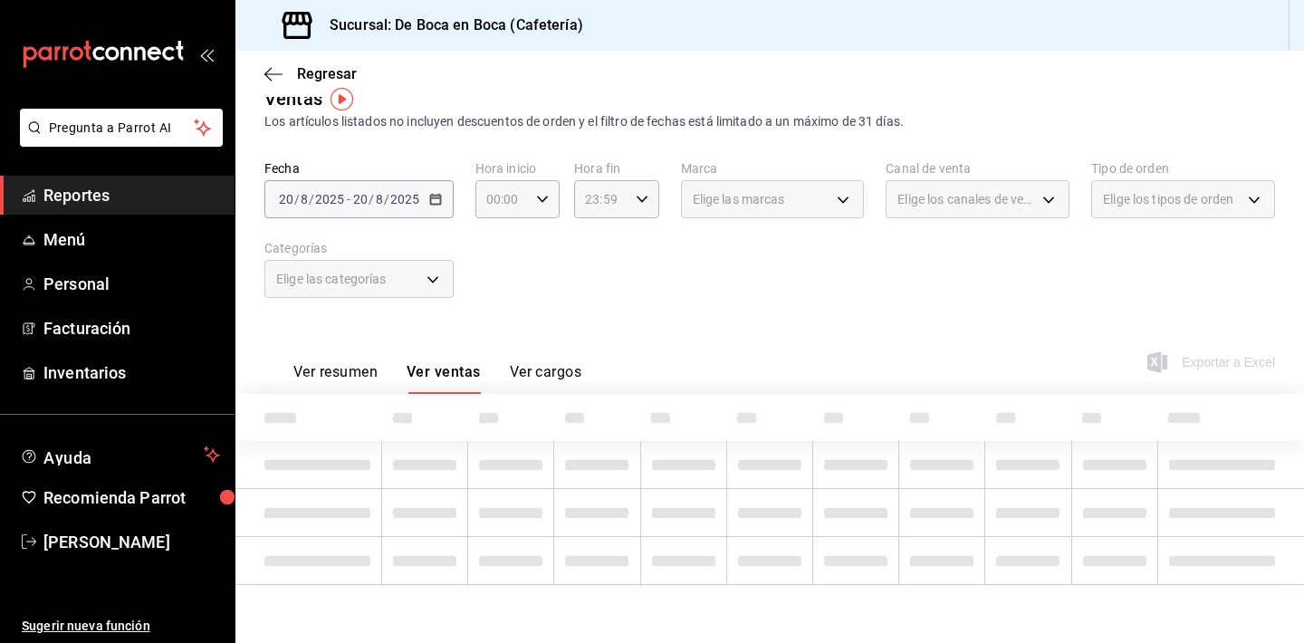
scroll to position [26, 0]
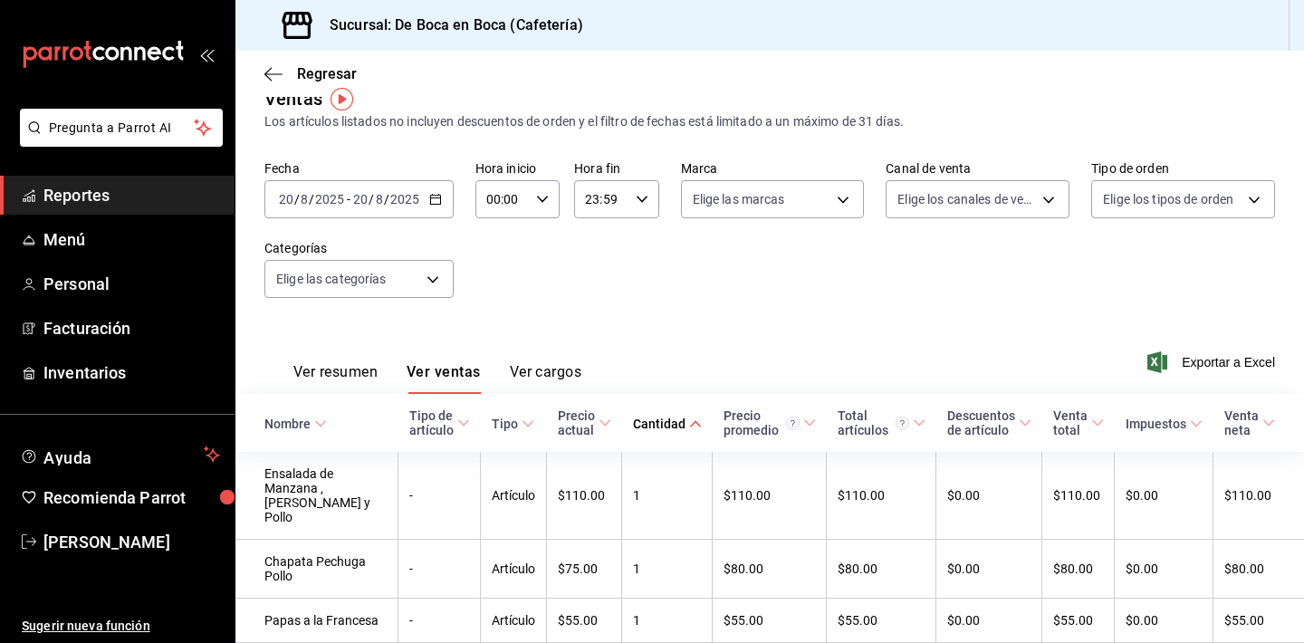
click at [681, 420] on div "Cantidad" at bounding box center [659, 424] width 53 height 14
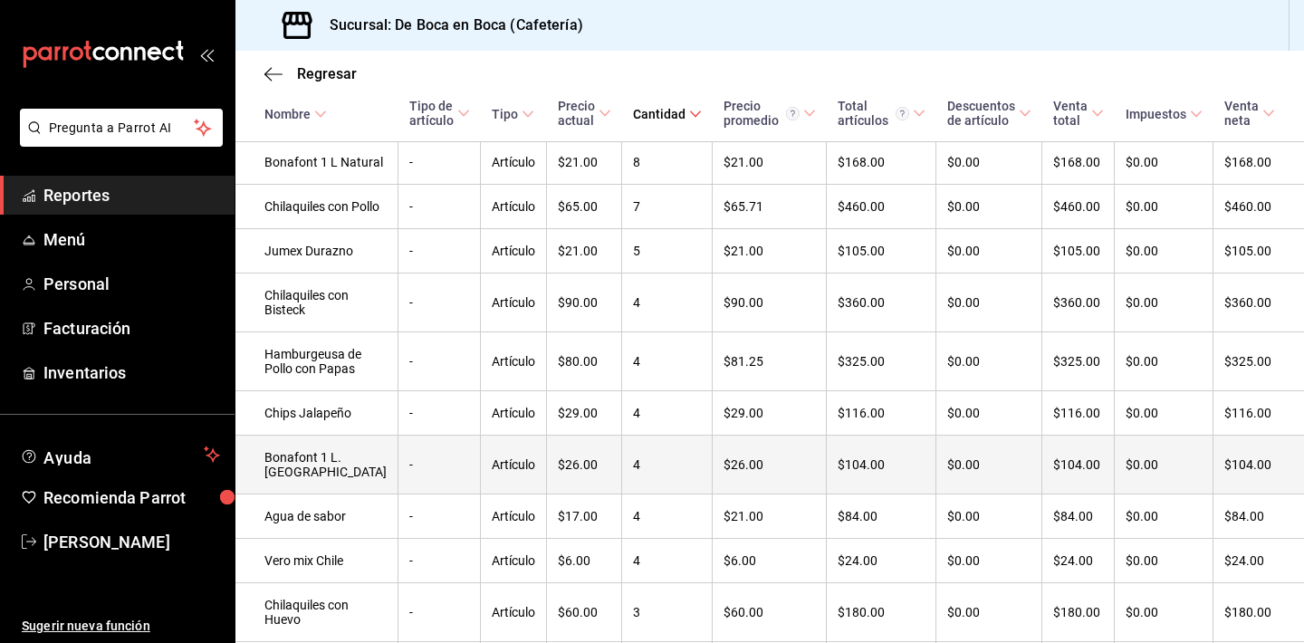
scroll to position [462, 0]
